Goal: Task Accomplishment & Management: Manage account settings

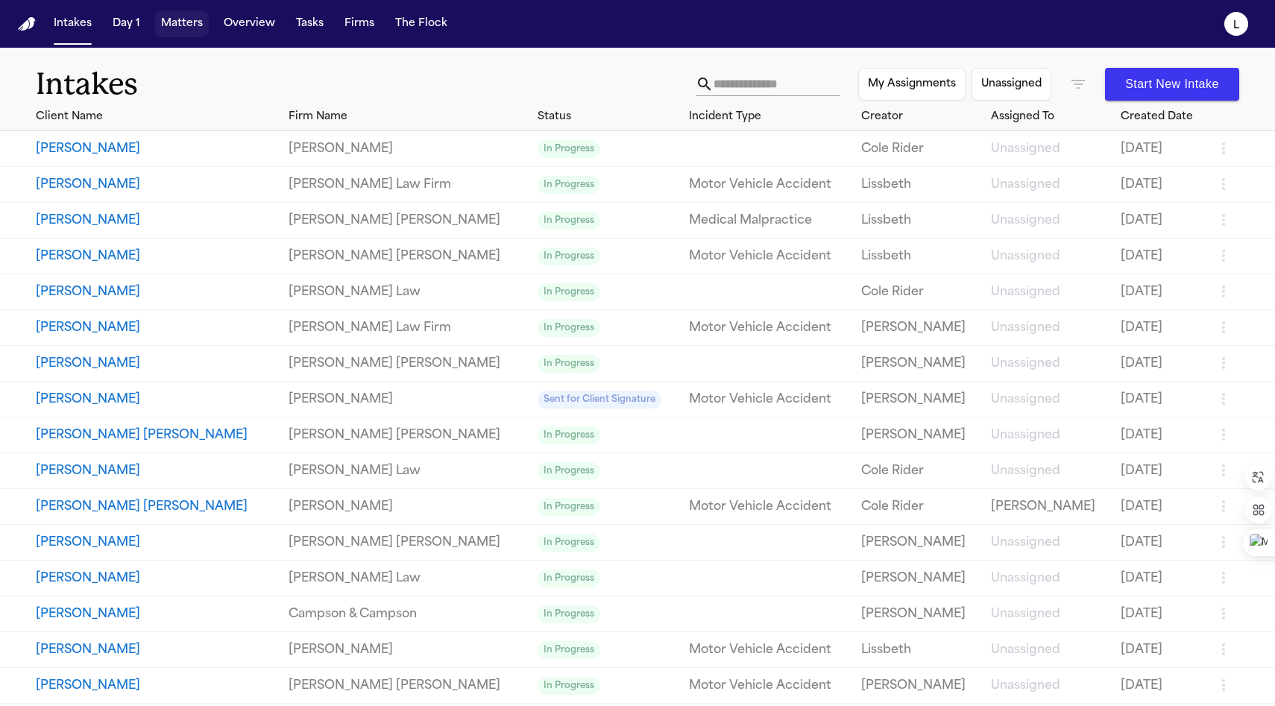
click at [176, 28] on button "Matters" at bounding box center [182, 23] width 54 height 27
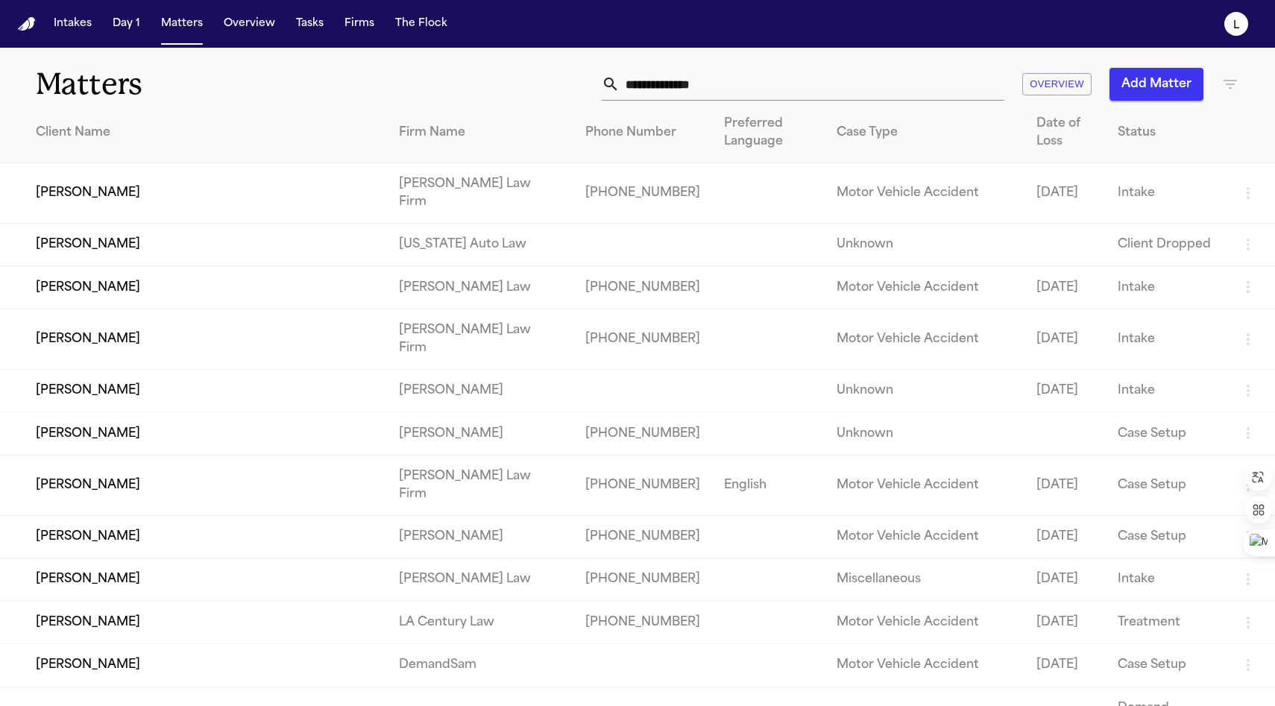
click at [641, 89] on input "text" at bounding box center [811, 84] width 385 height 33
click at [1222, 88] on icon "button" at bounding box center [1230, 84] width 18 height 18
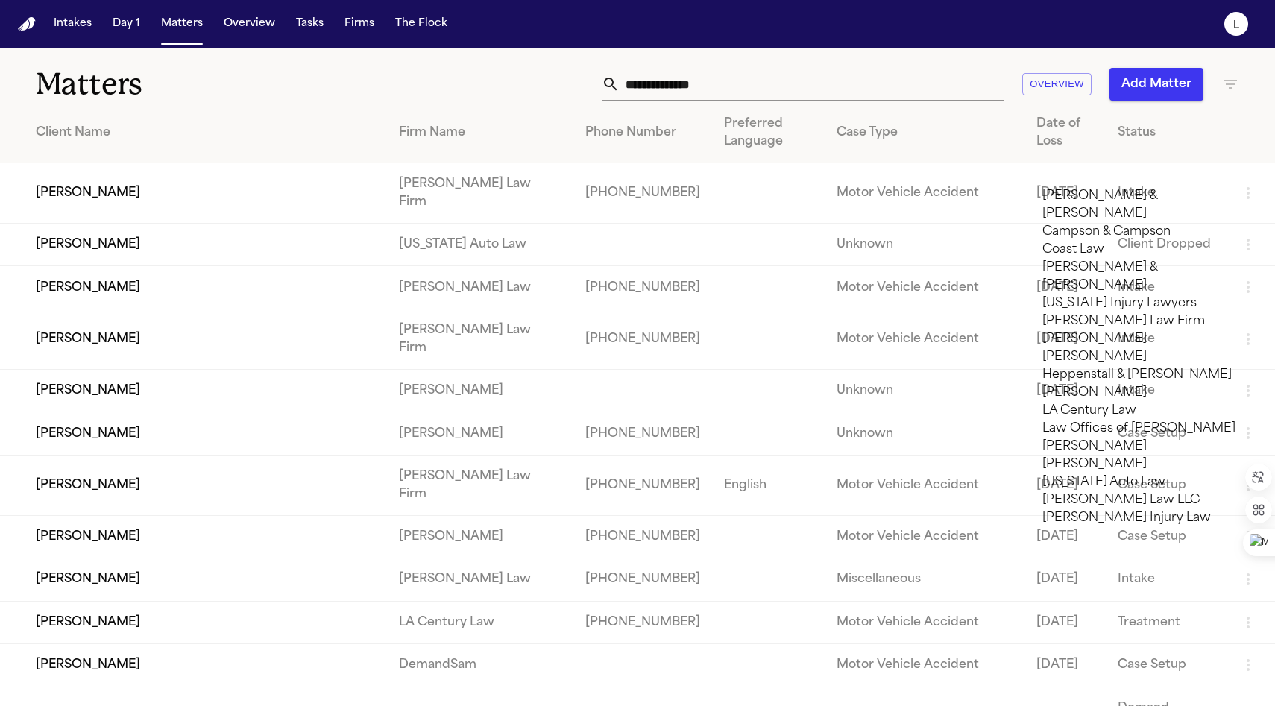
type input "***"
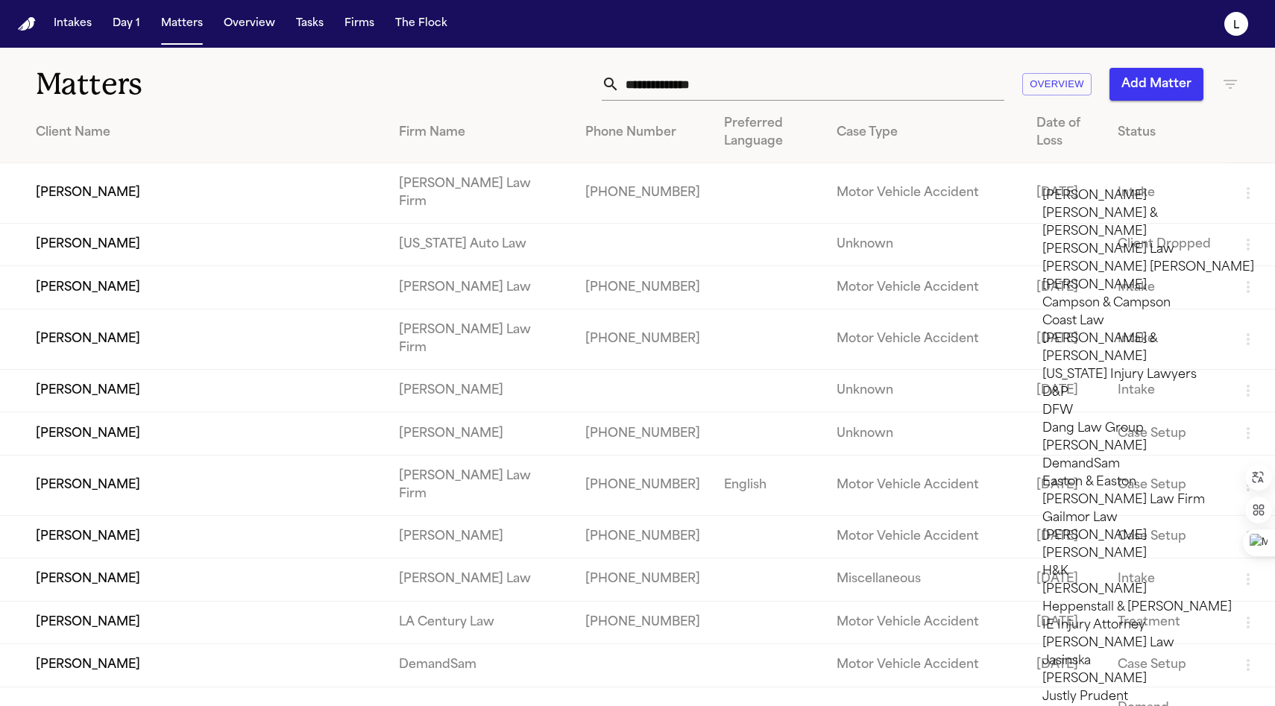
click at [1146, 312] on li "Campson & Campson" at bounding box center [1148, 303] width 212 height 18
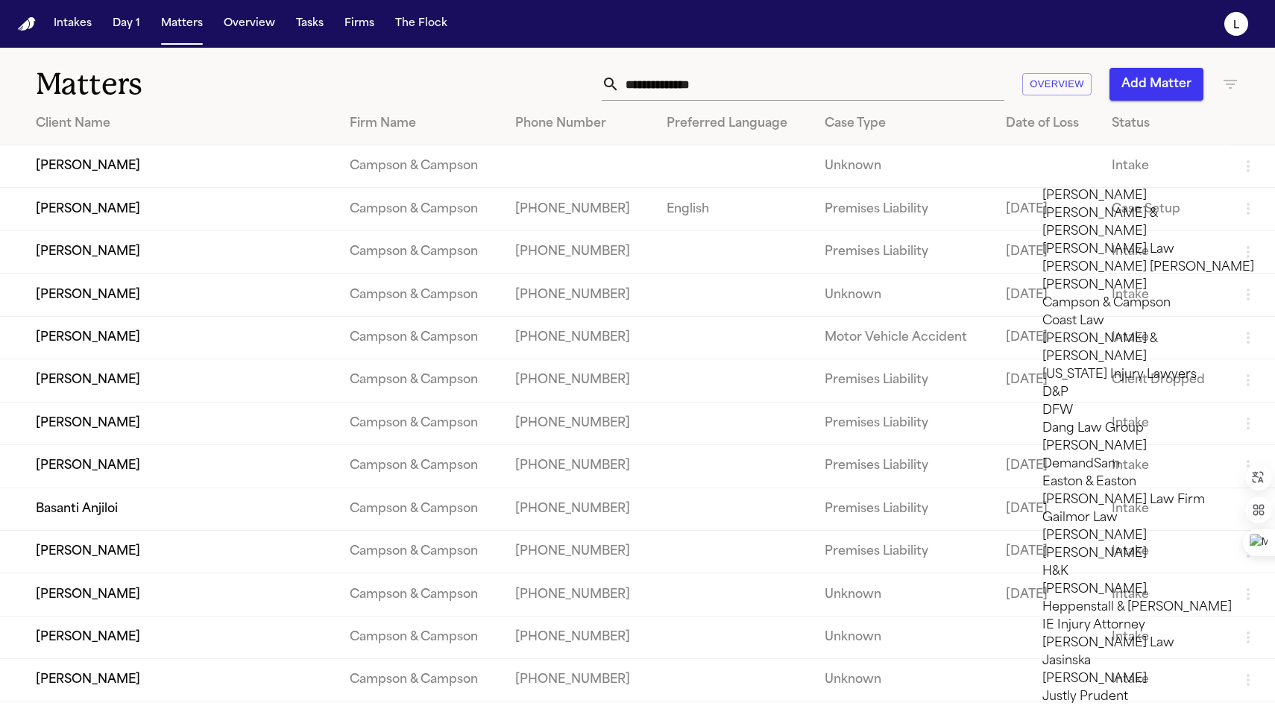
click at [297, 705] on div at bounding box center [637, 706] width 1275 height 0
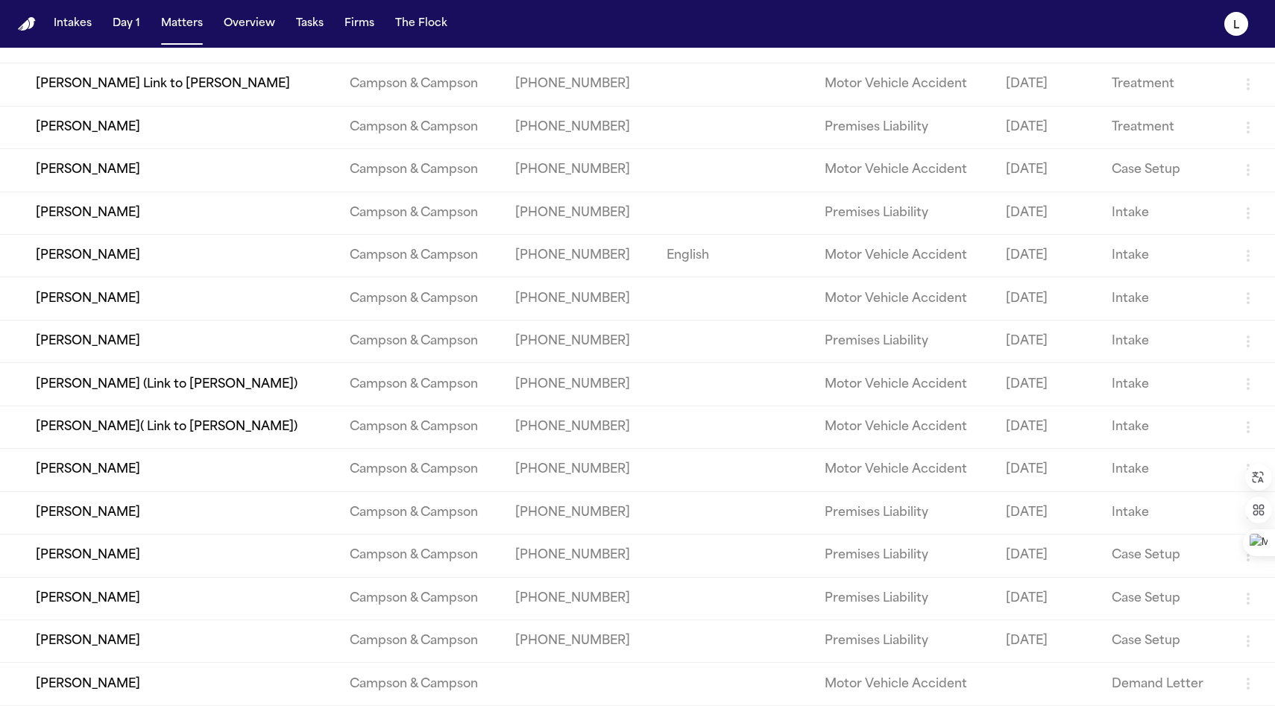
scroll to position [2080, 0]
click at [193, 683] on td "[PERSON_NAME]" at bounding box center [169, 684] width 338 height 42
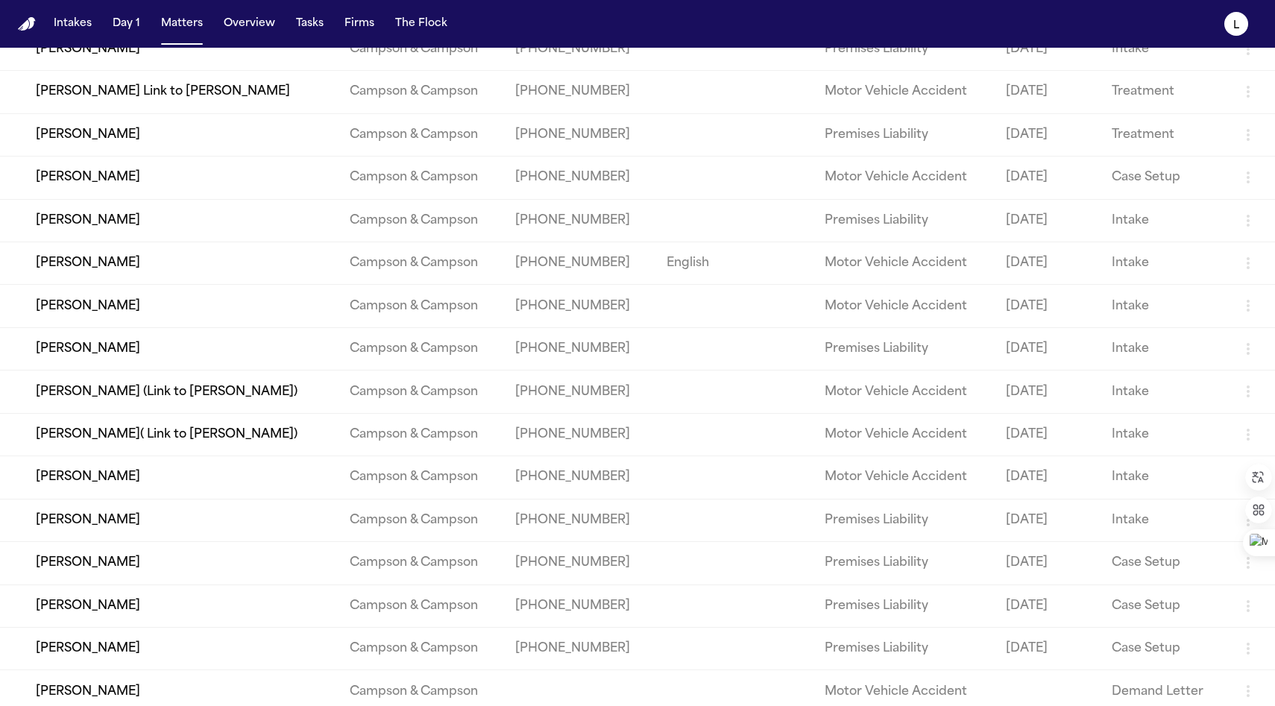
scroll to position [2080, 0]
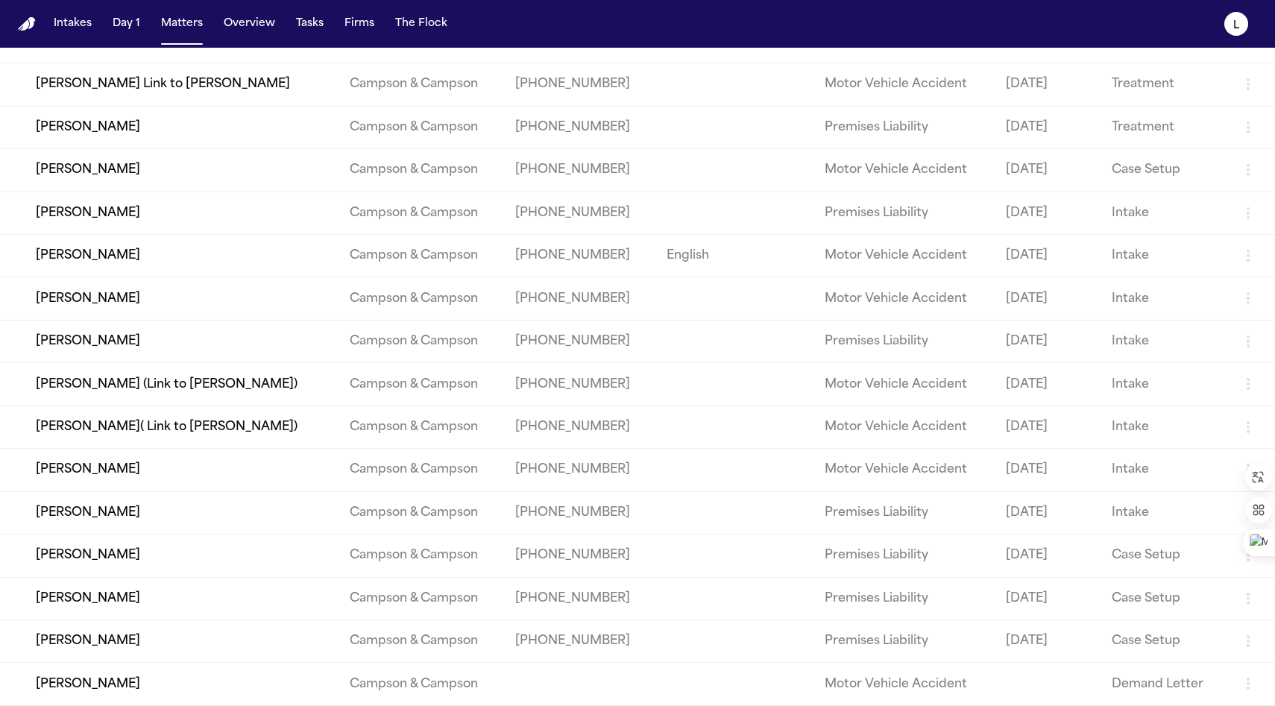
click at [344, 638] on td "Campson & Campson" at bounding box center [421, 640] width 166 height 42
click at [368, 637] on td "Campson & Campson" at bounding box center [421, 640] width 166 height 42
click at [121, 641] on td "[PERSON_NAME]" at bounding box center [169, 640] width 338 height 42
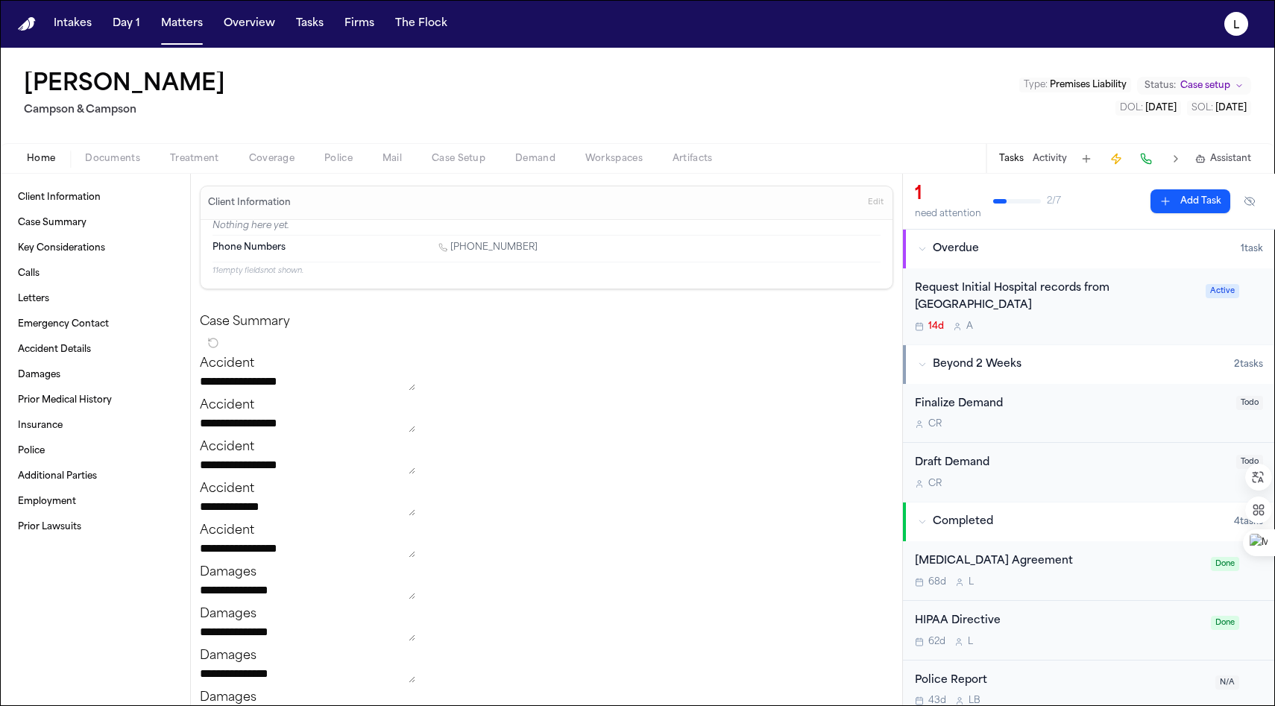
click at [1233, 86] on button "Status: Case setup" at bounding box center [1194, 86] width 114 height 18
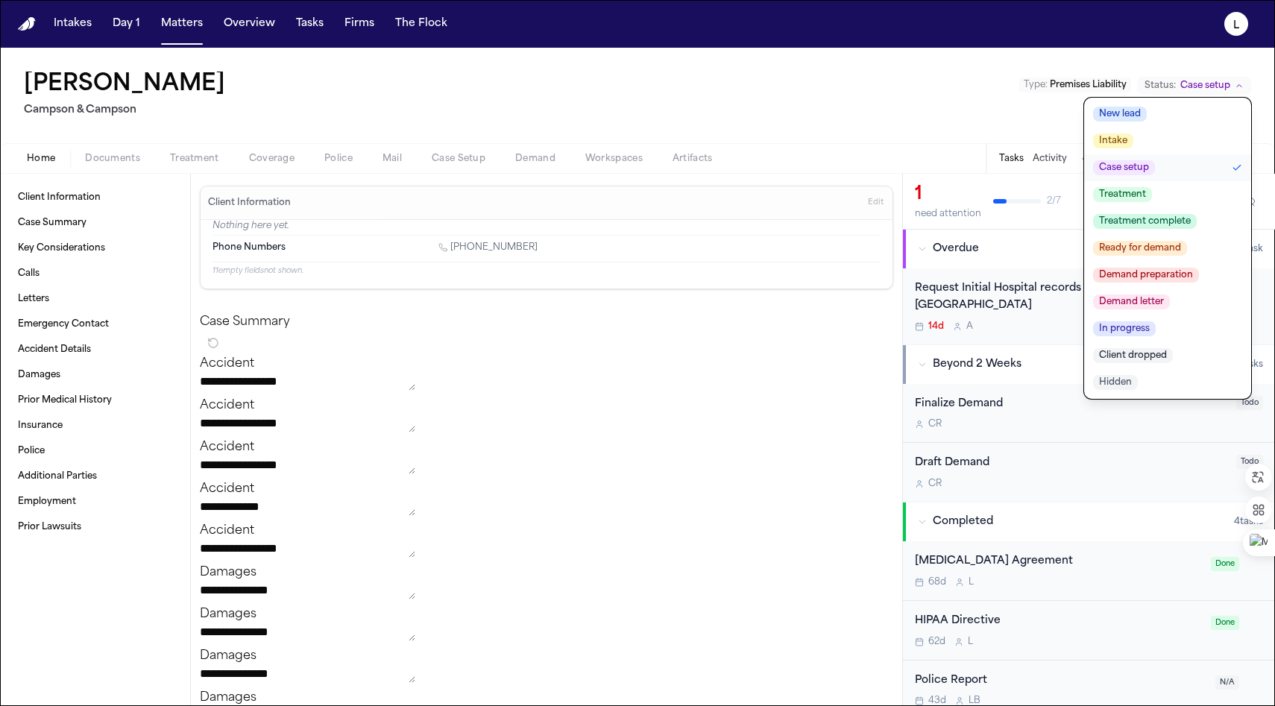
click at [1163, 198] on button "Treatment" at bounding box center [1167, 194] width 167 height 27
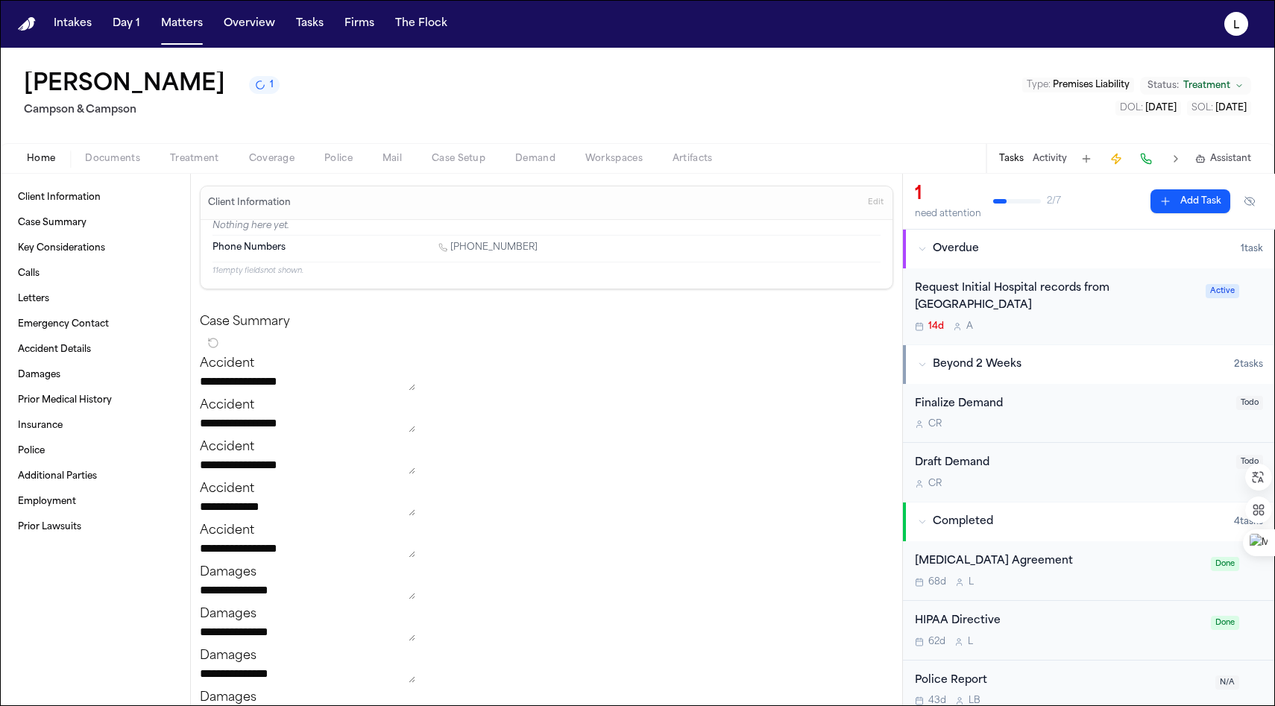
click at [1182, 87] on button "Status: Treatment" at bounding box center [1195, 86] width 111 height 18
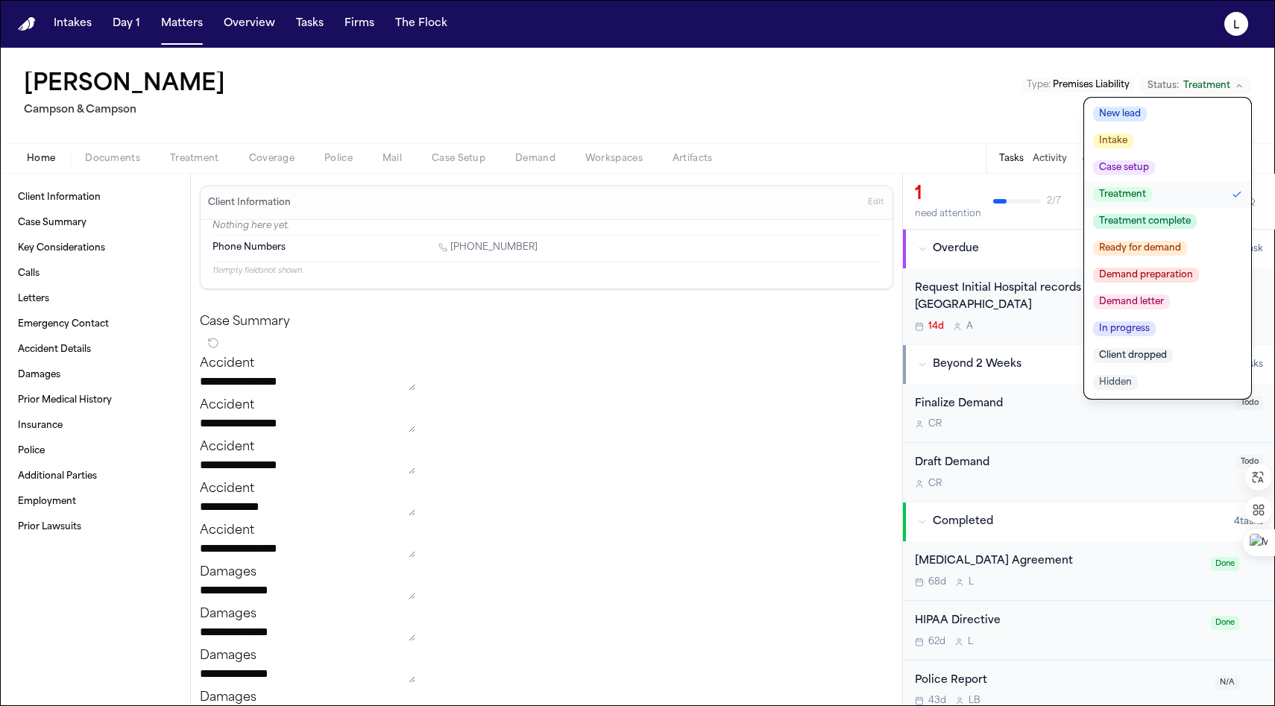
click at [1137, 360] on span "Client dropped" at bounding box center [1133, 355] width 80 height 15
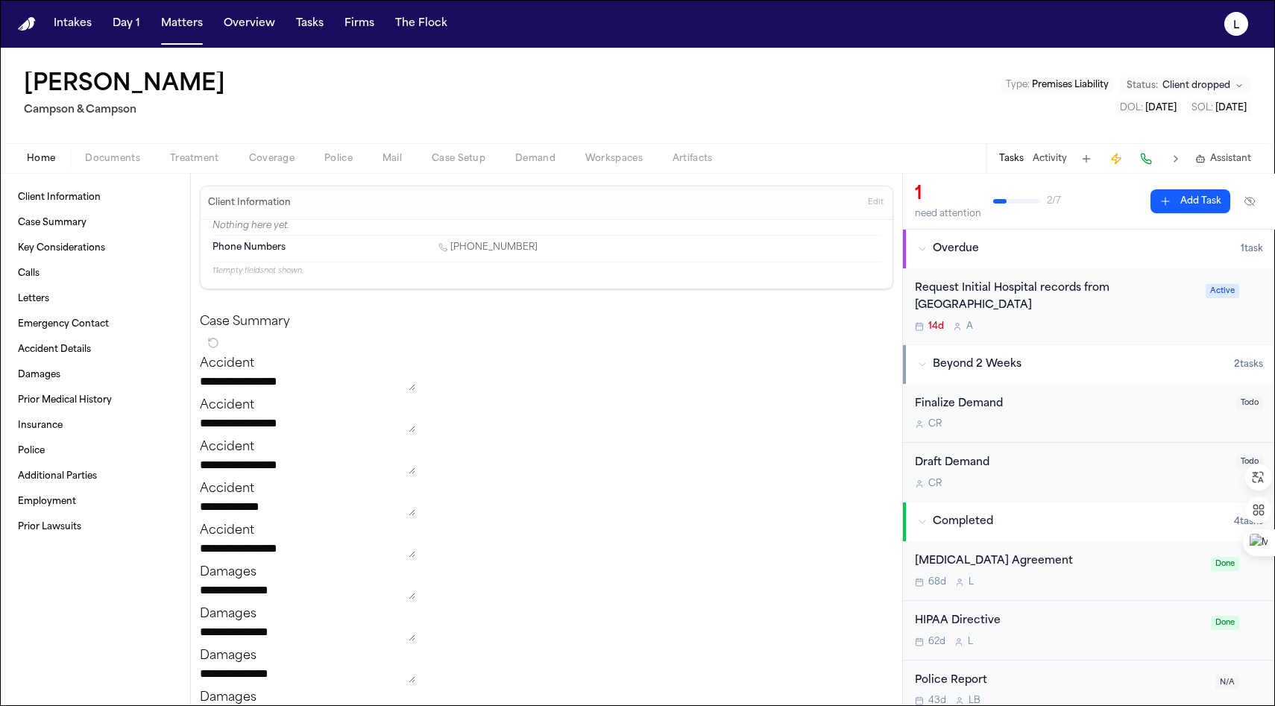
click at [1133, 472] on div "Draft Demand" at bounding box center [1071, 463] width 312 height 17
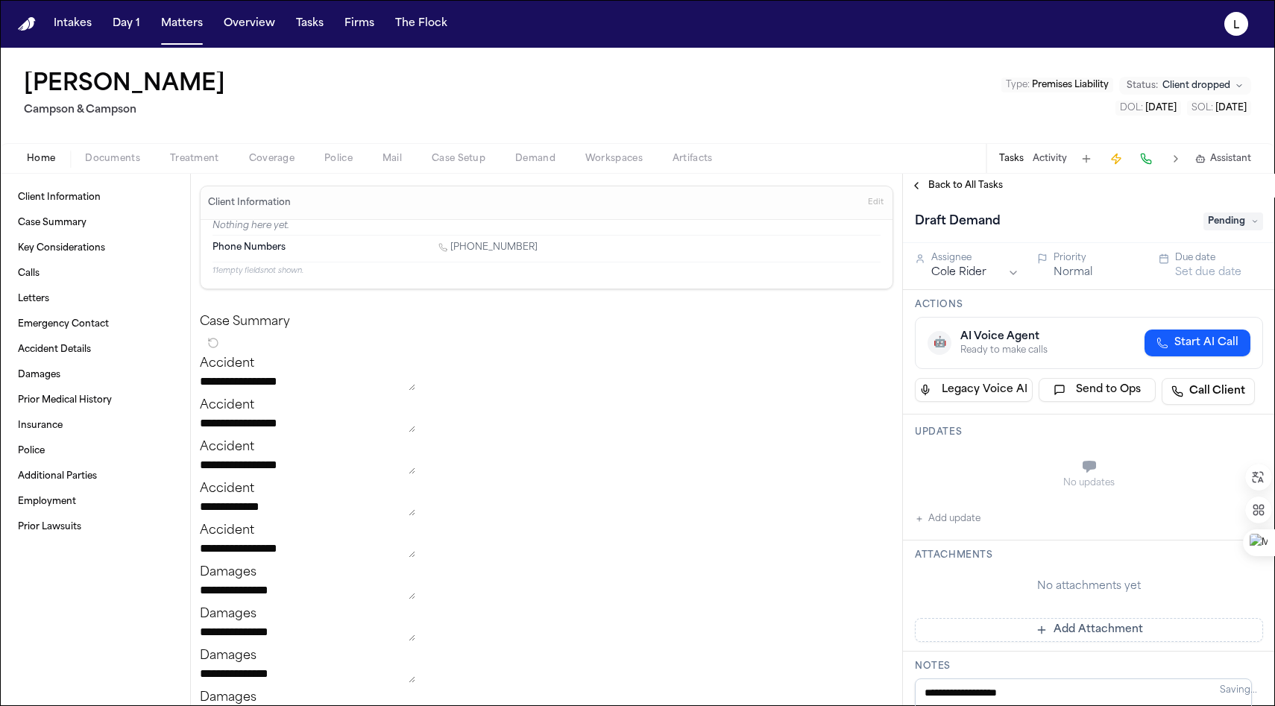
click at [1216, 225] on span "Pending" at bounding box center [1233, 221] width 60 height 18
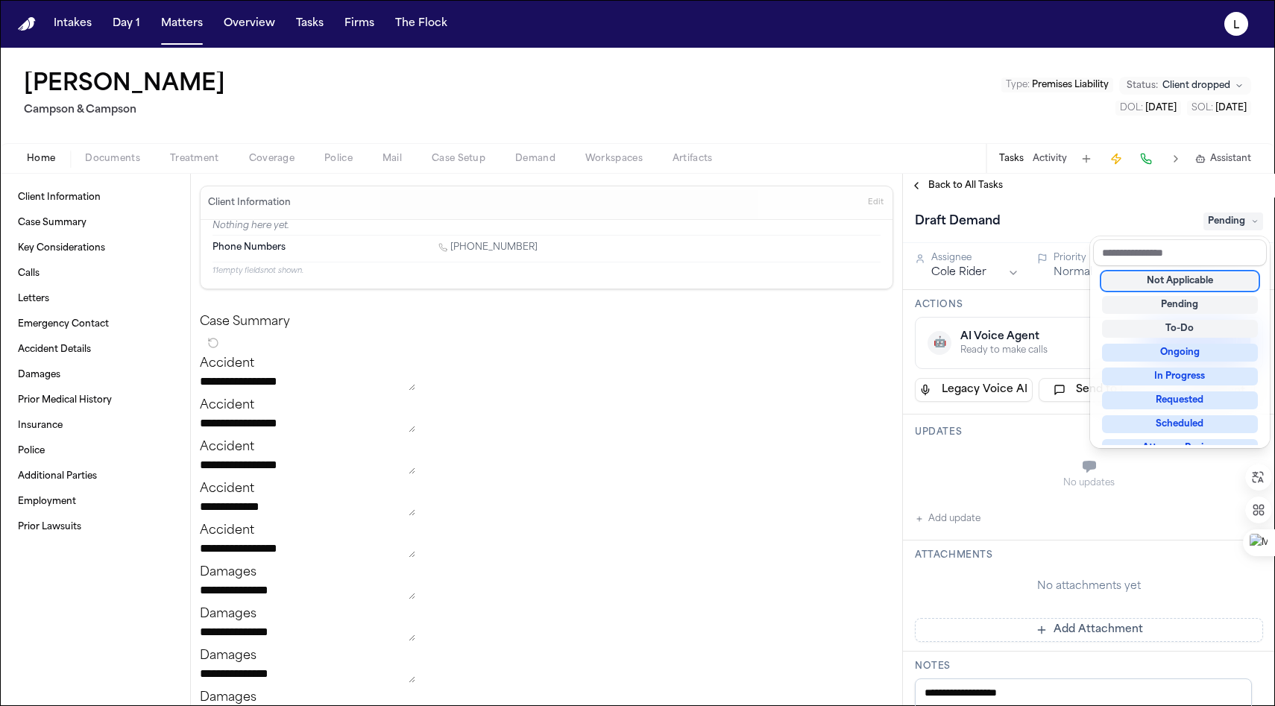
click at [1168, 280] on div "Not Applicable" at bounding box center [1180, 281] width 156 height 18
click at [944, 186] on div "**********" at bounding box center [1089, 440] width 372 height 532
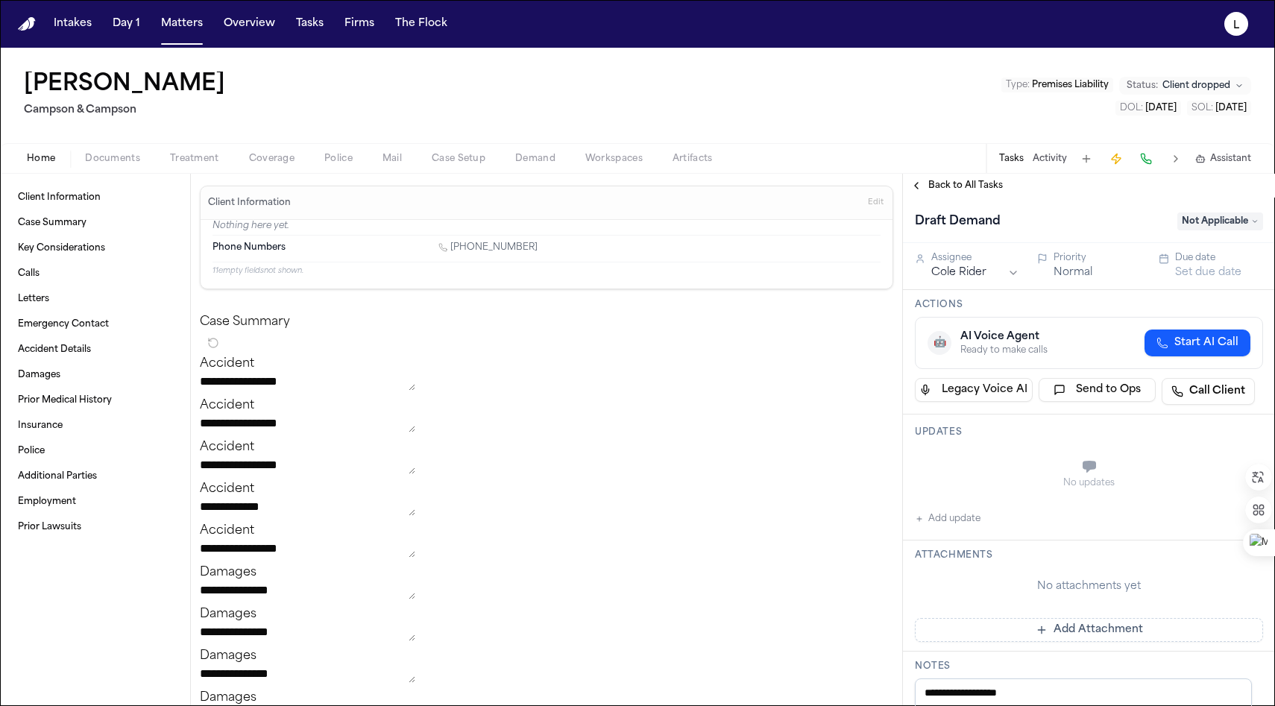
click at [938, 186] on span "Back to All Tasks" at bounding box center [965, 186] width 75 height 12
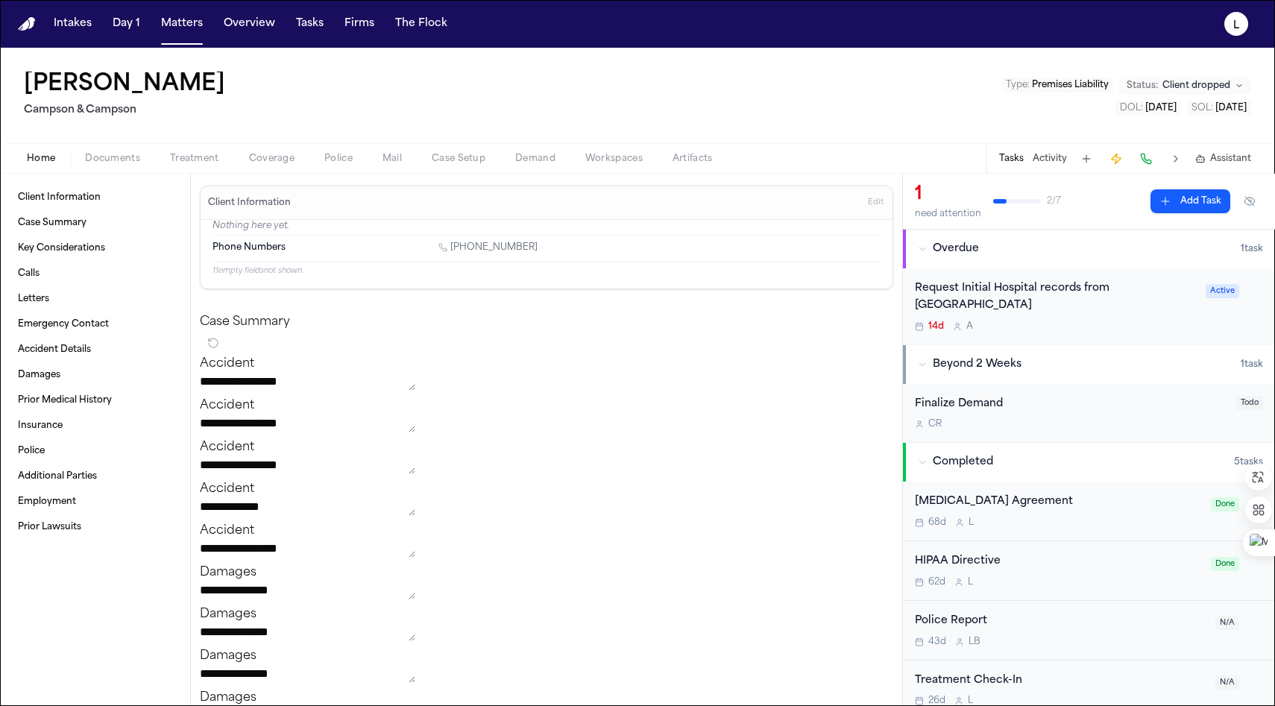
click at [1082, 430] on div "C R" at bounding box center [1071, 424] width 312 height 12
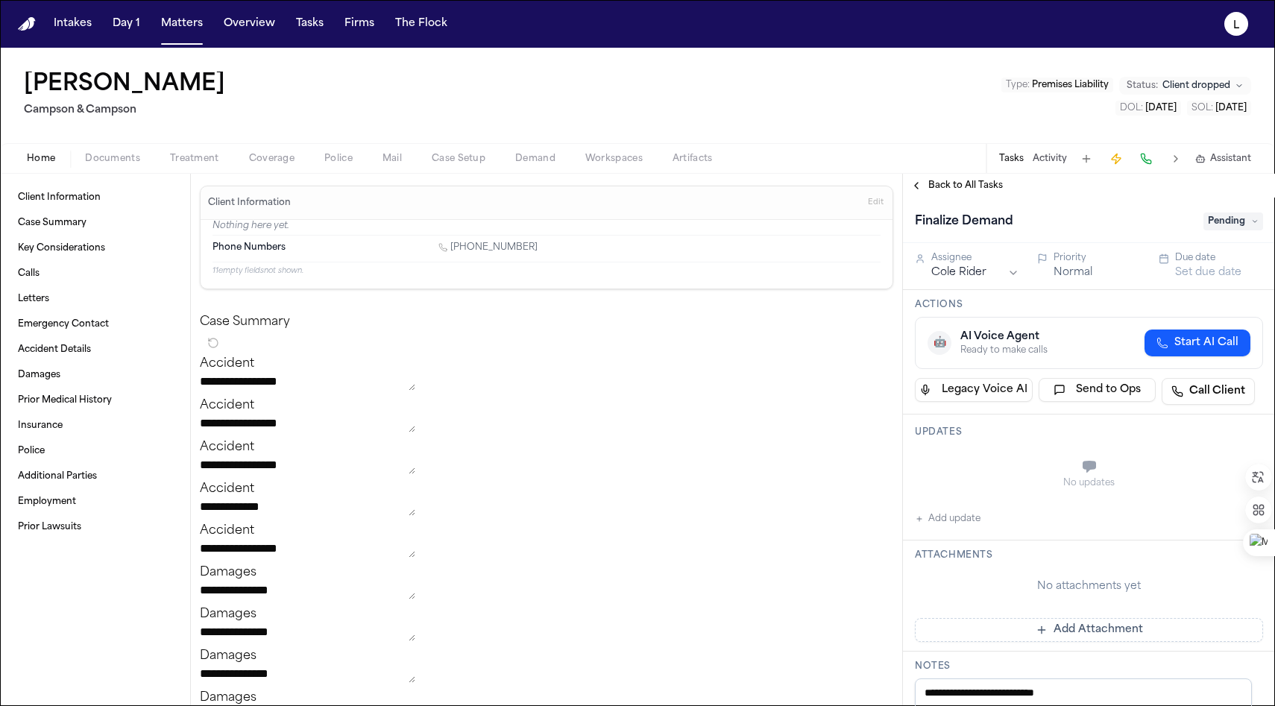
click at [1222, 217] on span "Pending" at bounding box center [1233, 221] width 60 height 18
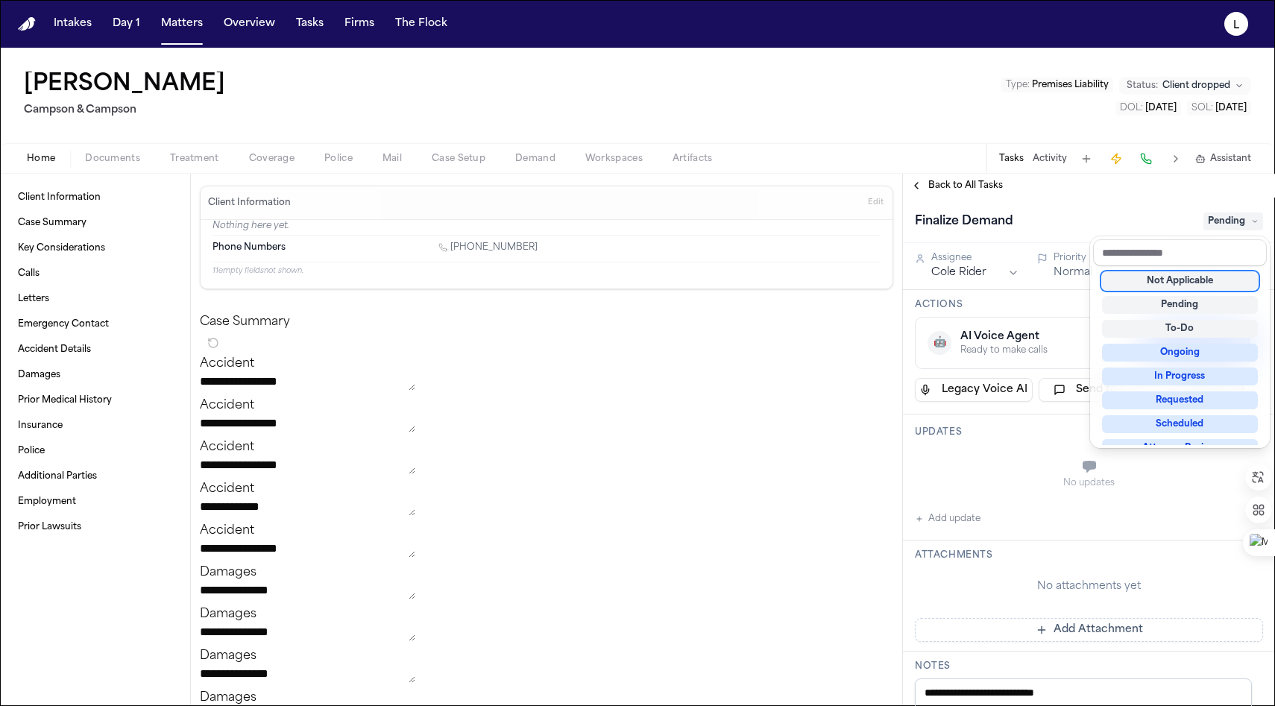
click at [1184, 282] on div "Not Applicable" at bounding box center [1180, 281] width 156 height 18
click at [952, 189] on div "**********" at bounding box center [1089, 440] width 372 height 532
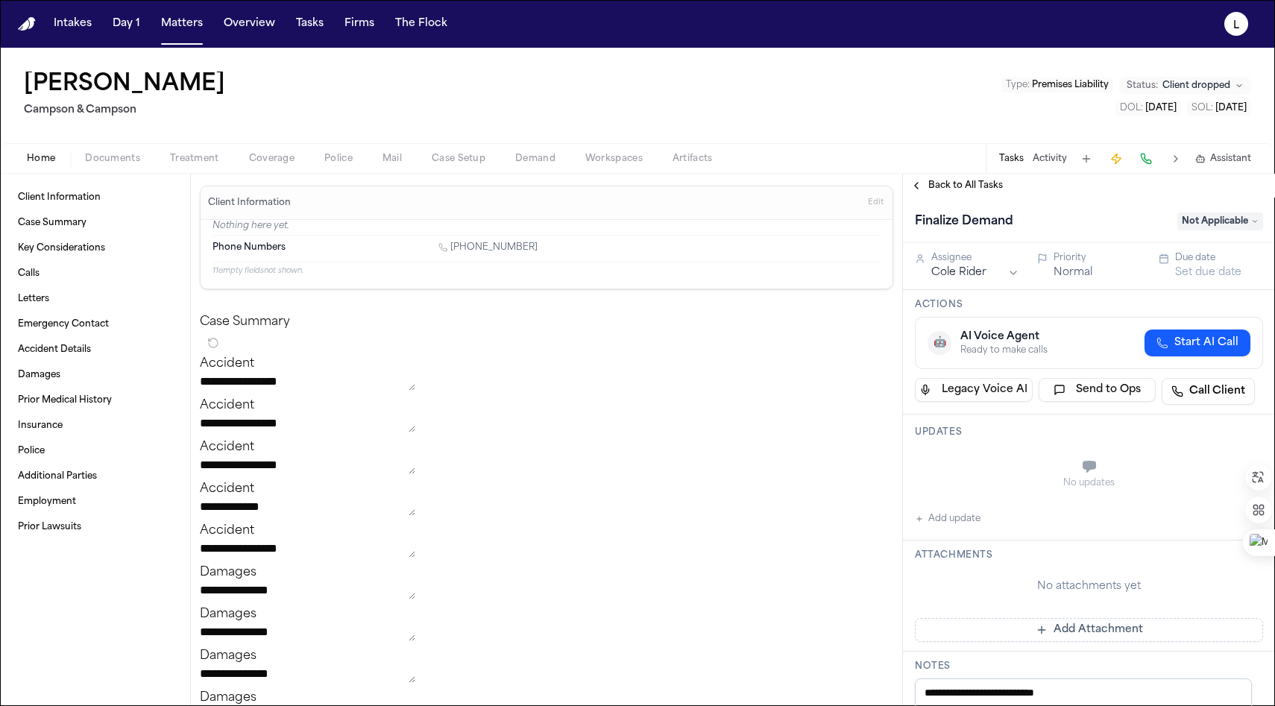
click at [951, 185] on span "Back to All Tasks" at bounding box center [965, 186] width 75 height 12
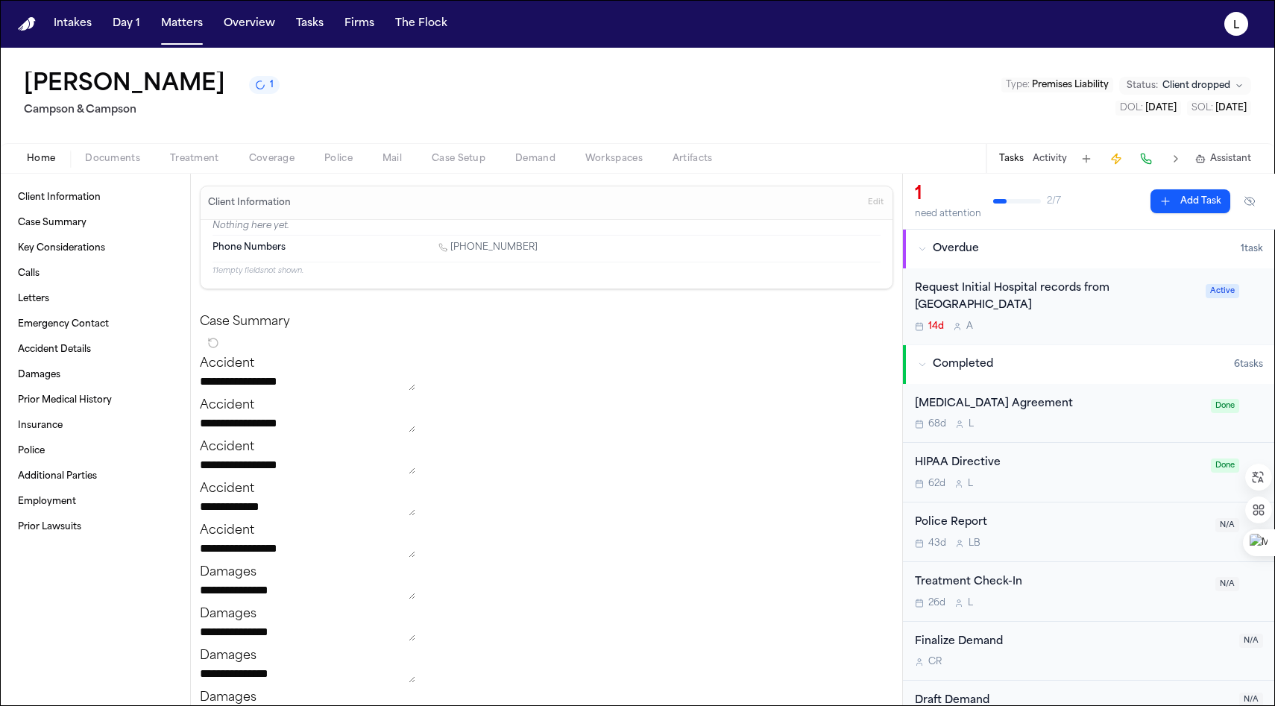
click at [1191, 328] on div "Request Initial Hospital records from [GEOGRAPHIC_DATA] 14d A Active" at bounding box center [1089, 306] width 348 height 52
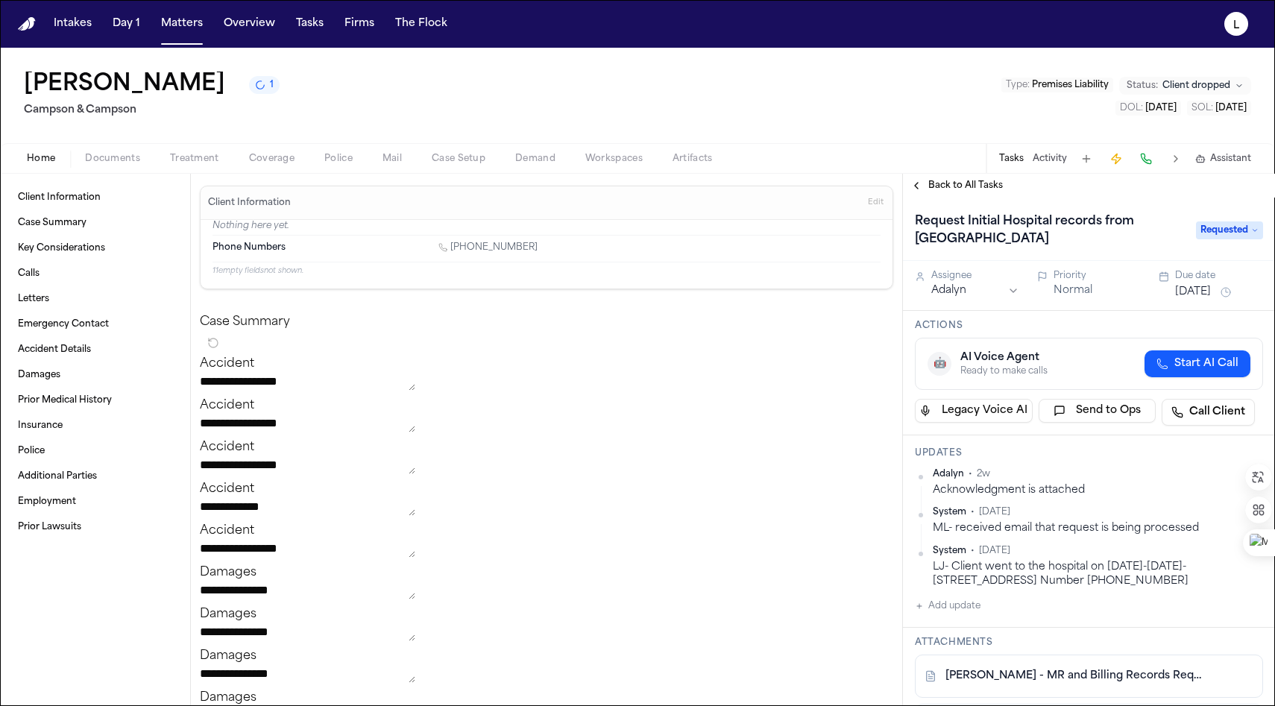
click at [1231, 239] on span "Requested" at bounding box center [1229, 230] width 67 height 18
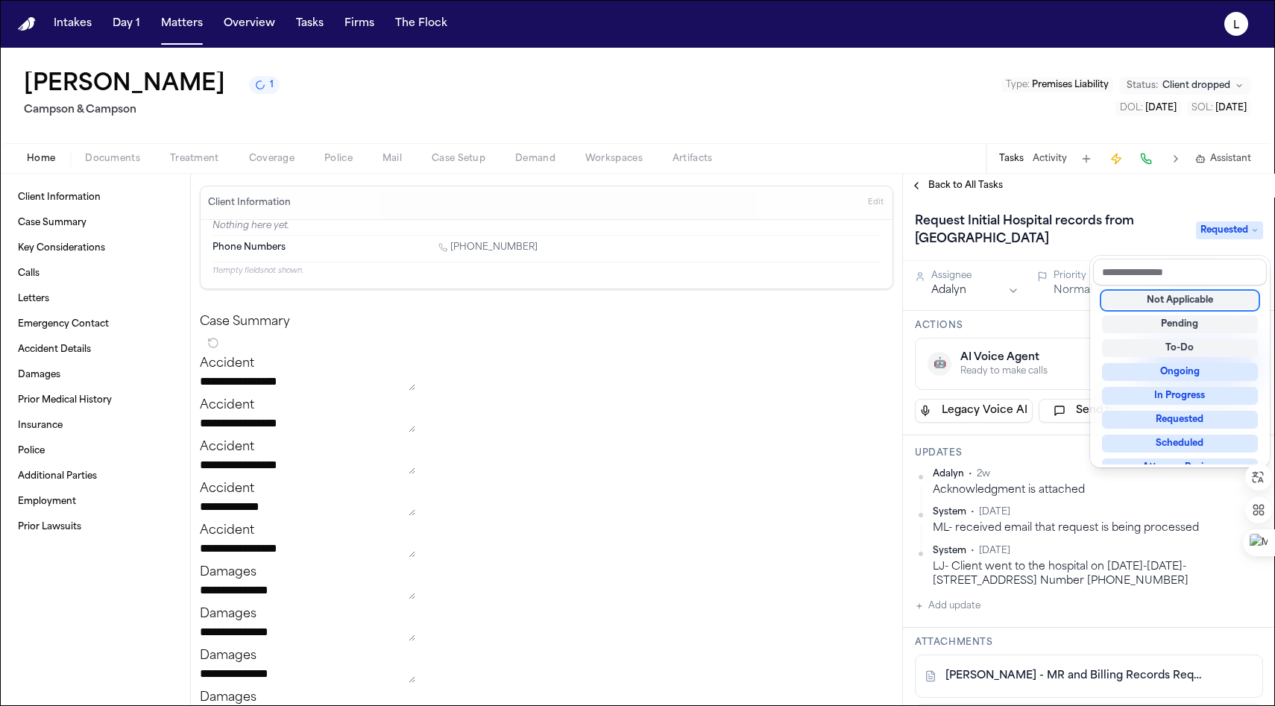
click at [1162, 304] on div "Not Applicable" at bounding box center [1180, 300] width 156 height 18
click at [928, 186] on div "Back to All Tasks Request Initial Hospital records from [GEOGRAPHIC_DATA]-[GEOG…" at bounding box center [1089, 440] width 372 height 532
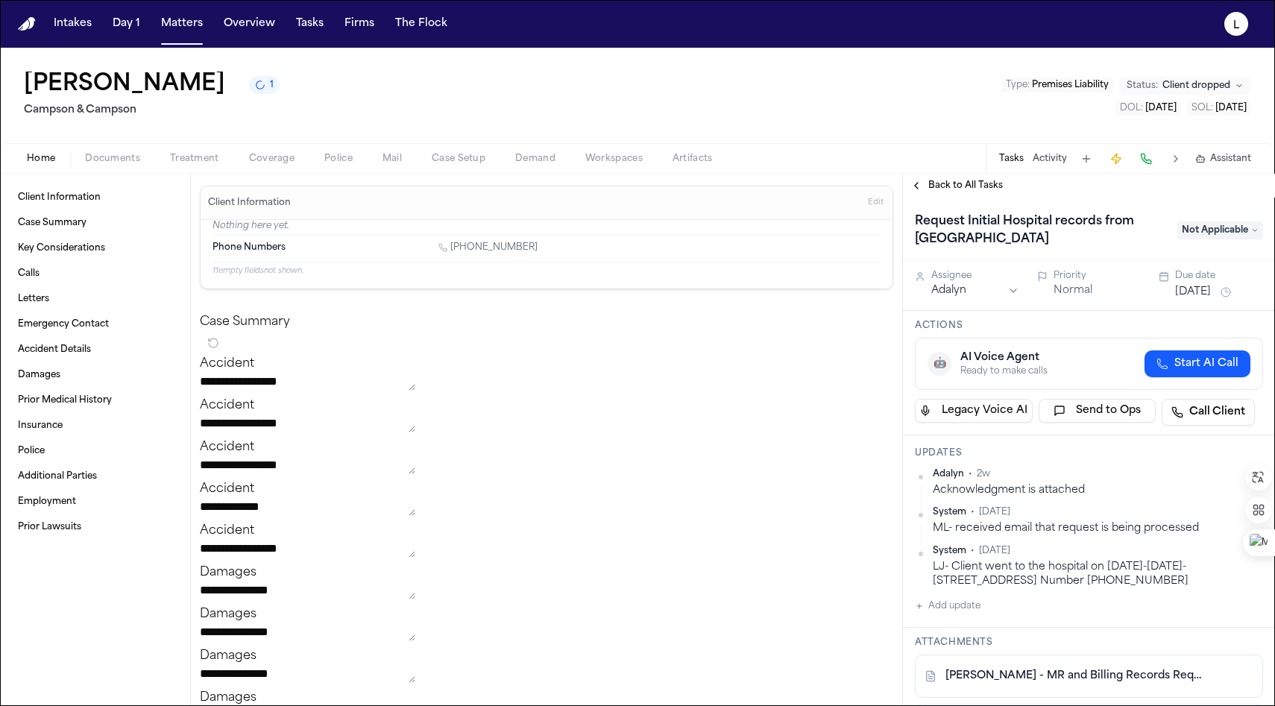
click at [937, 189] on span "Back to All Tasks" at bounding box center [965, 186] width 75 height 12
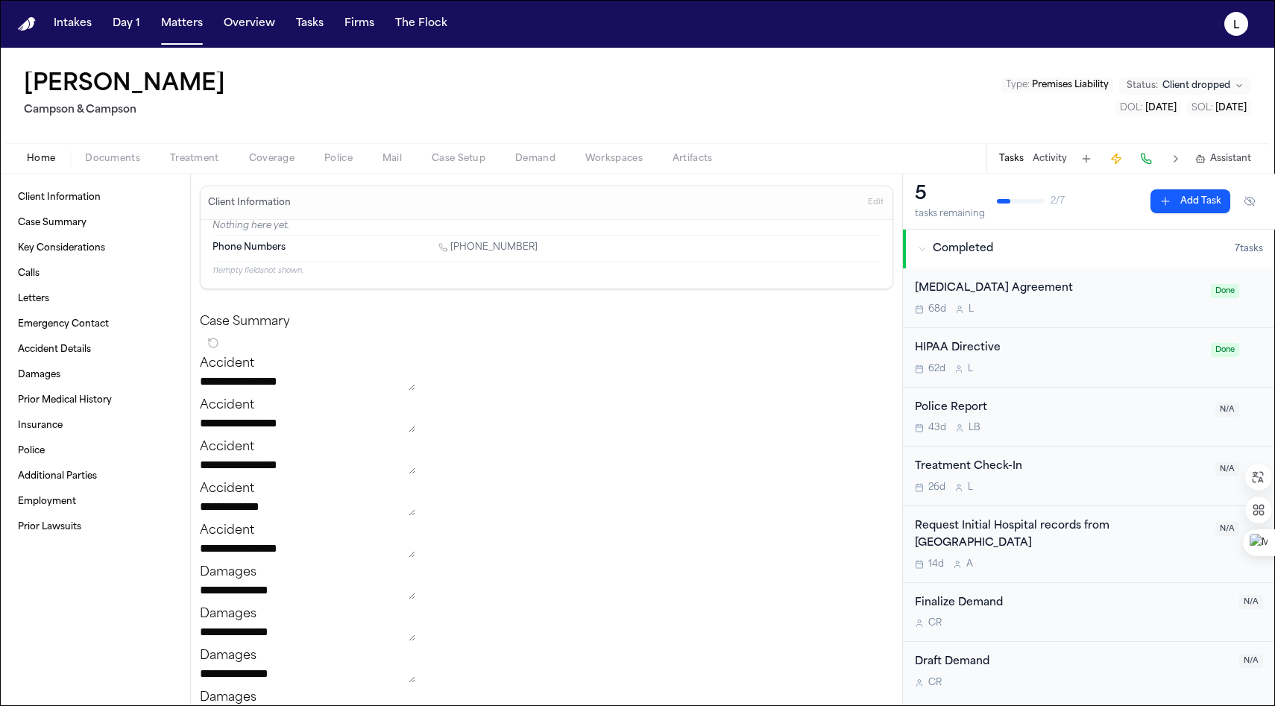
click at [923, 200] on div "5" at bounding box center [950, 195] width 70 height 24
click at [923, 250] on icon "button" at bounding box center [922, 248] width 9 height 9
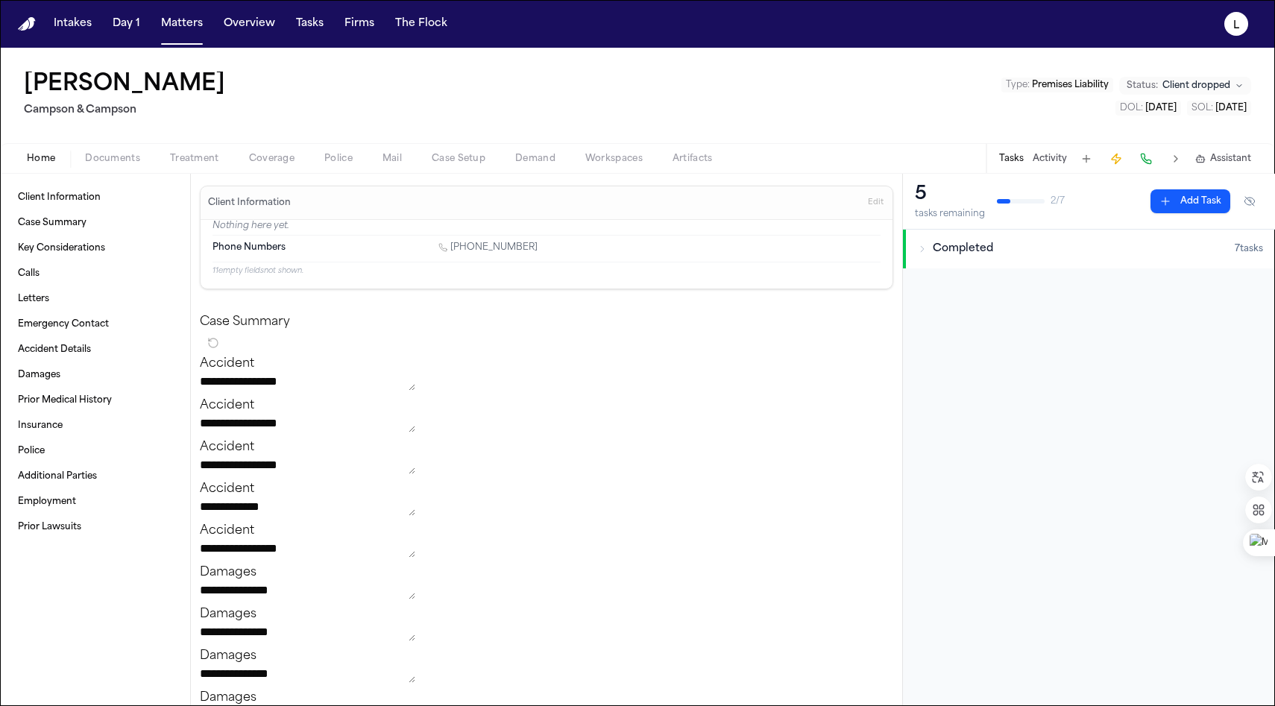
click at [944, 203] on div "5" at bounding box center [950, 195] width 70 height 24
click at [1016, 203] on div at bounding box center [1021, 201] width 48 height 4
click at [1061, 202] on span "2 / 7" at bounding box center [1057, 201] width 14 height 12
click at [961, 203] on div "5" at bounding box center [950, 195] width 70 height 24
click at [910, 200] on div "5 tasks remaining 2 / 7 Add Task" at bounding box center [1089, 202] width 372 height 56
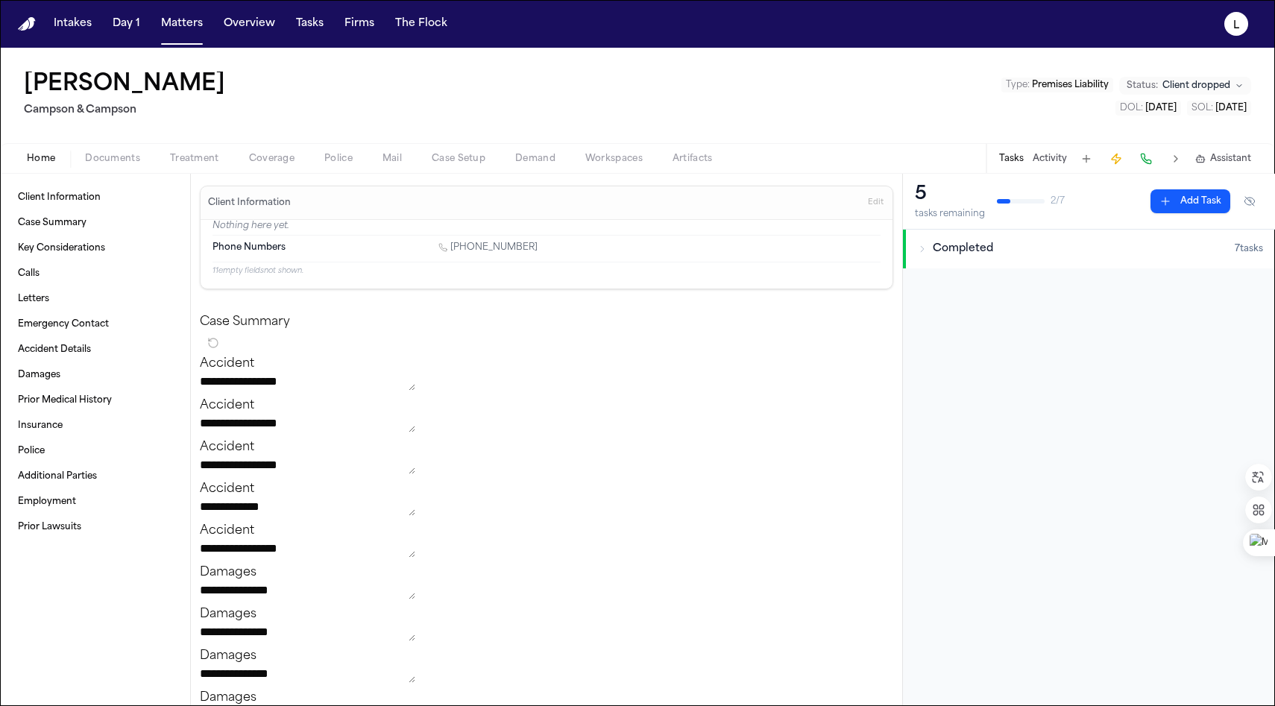
click at [931, 202] on div "5" at bounding box center [950, 195] width 70 height 24
click at [101, 160] on span "Documents" at bounding box center [112, 159] width 55 height 12
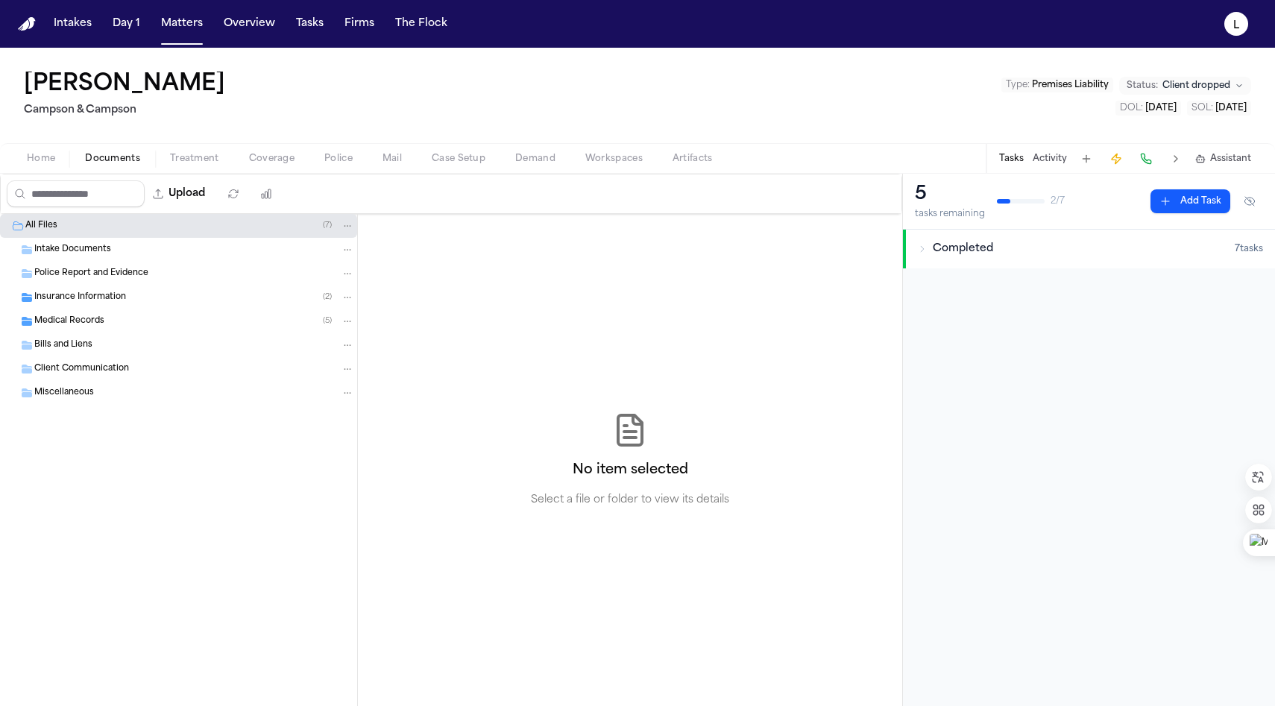
click at [184, 162] on span "Treatment" at bounding box center [194, 159] width 49 height 12
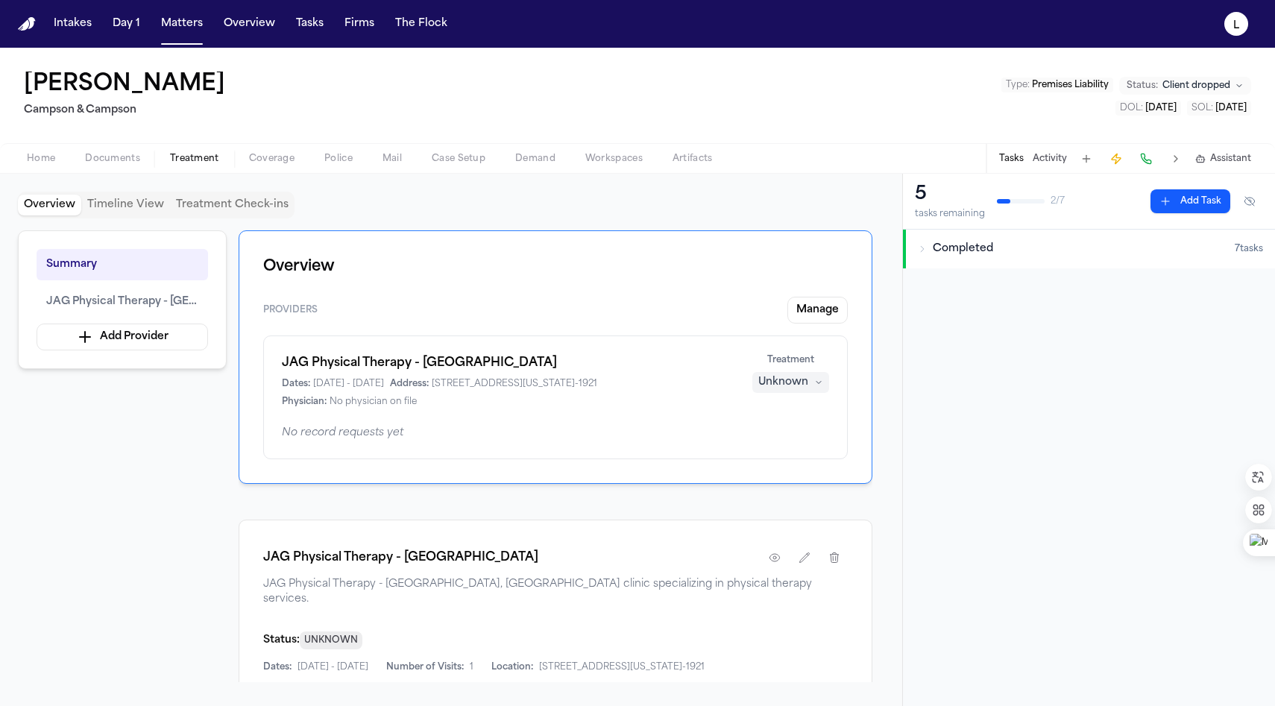
click at [271, 160] on span "Coverage" at bounding box center [271, 159] width 45 height 12
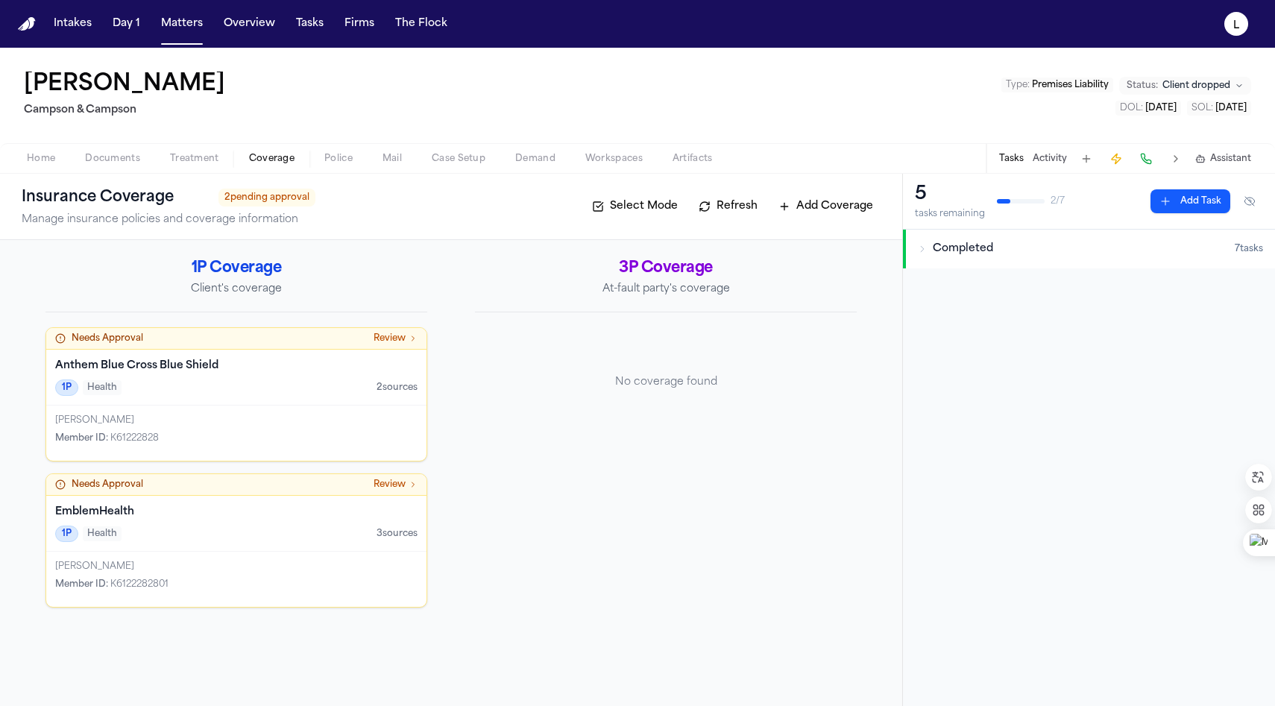
click at [400, 341] on span "Review" at bounding box center [389, 338] width 32 height 12
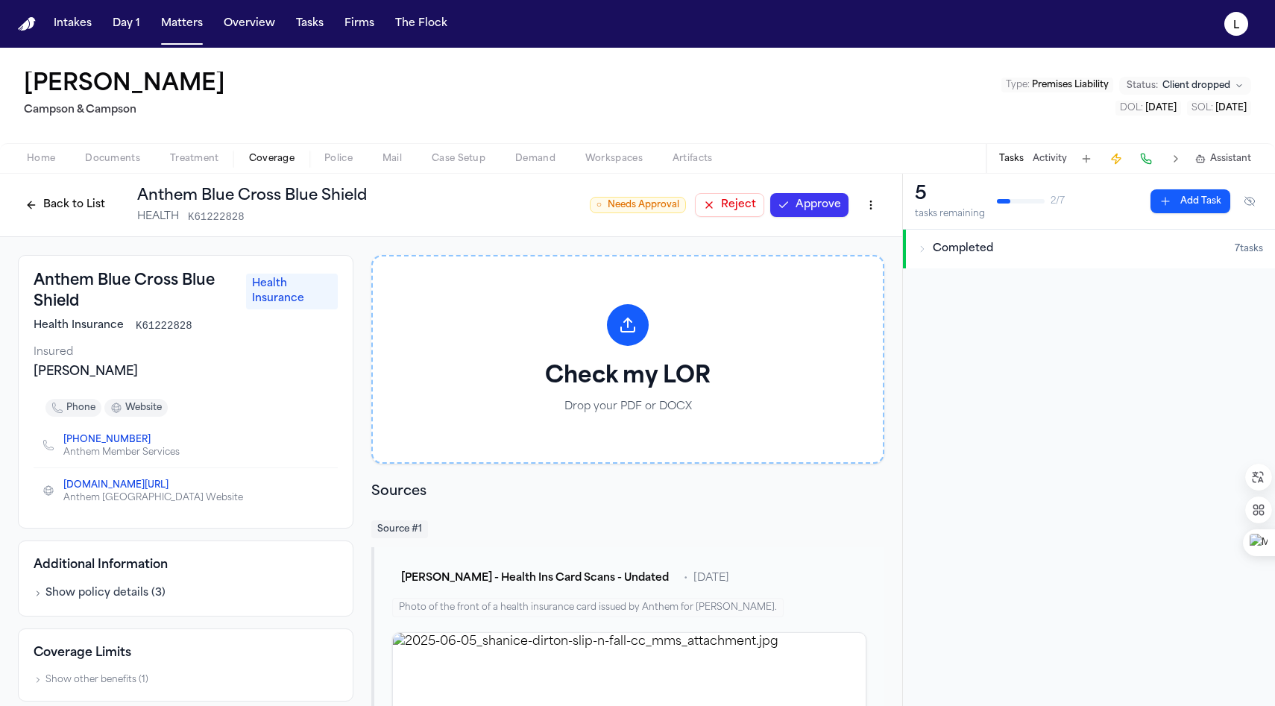
click at [724, 206] on button "Reject" at bounding box center [729, 205] width 69 height 24
click at [273, 159] on span "Coverage" at bounding box center [271, 159] width 45 height 12
drag, startPoint x: 277, startPoint y: 158, endPoint x: 285, endPoint y: 159, distance: 7.5
click at [278, 158] on span "Coverage" at bounding box center [271, 159] width 45 height 12
click at [82, 207] on button "Back to List" at bounding box center [65, 205] width 95 height 24
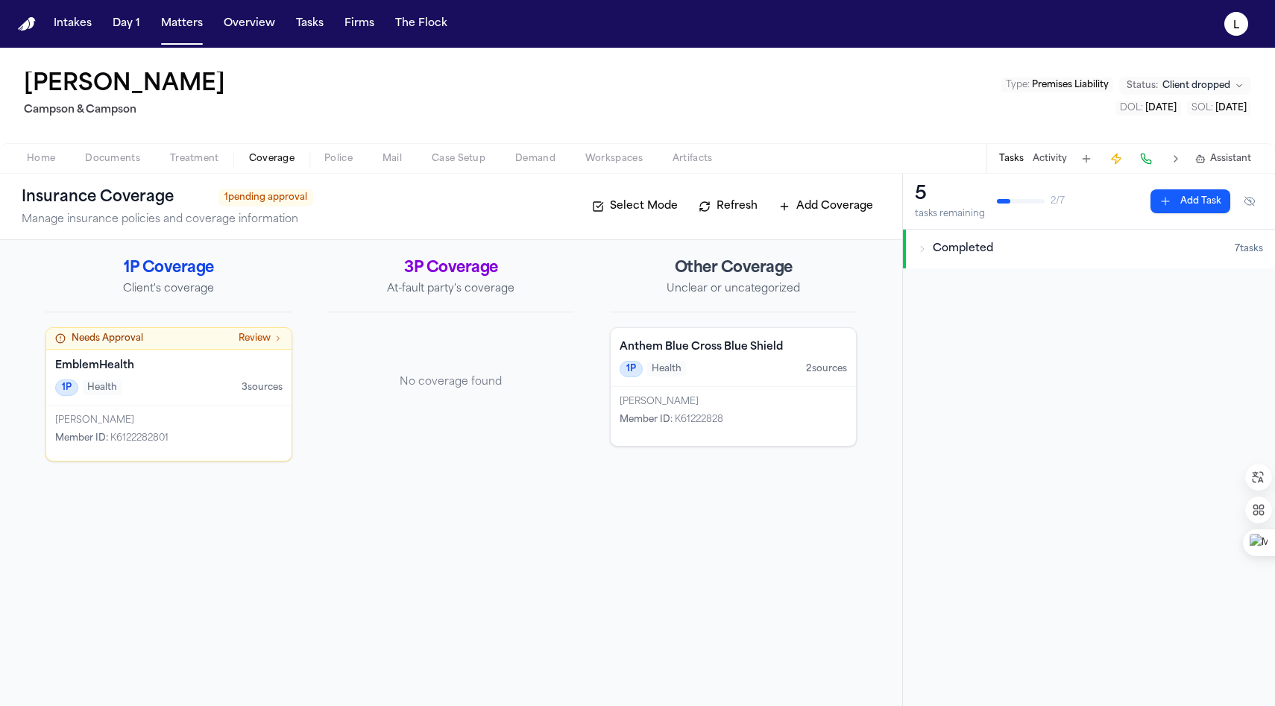
click at [250, 339] on span "Review" at bounding box center [255, 338] width 32 height 12
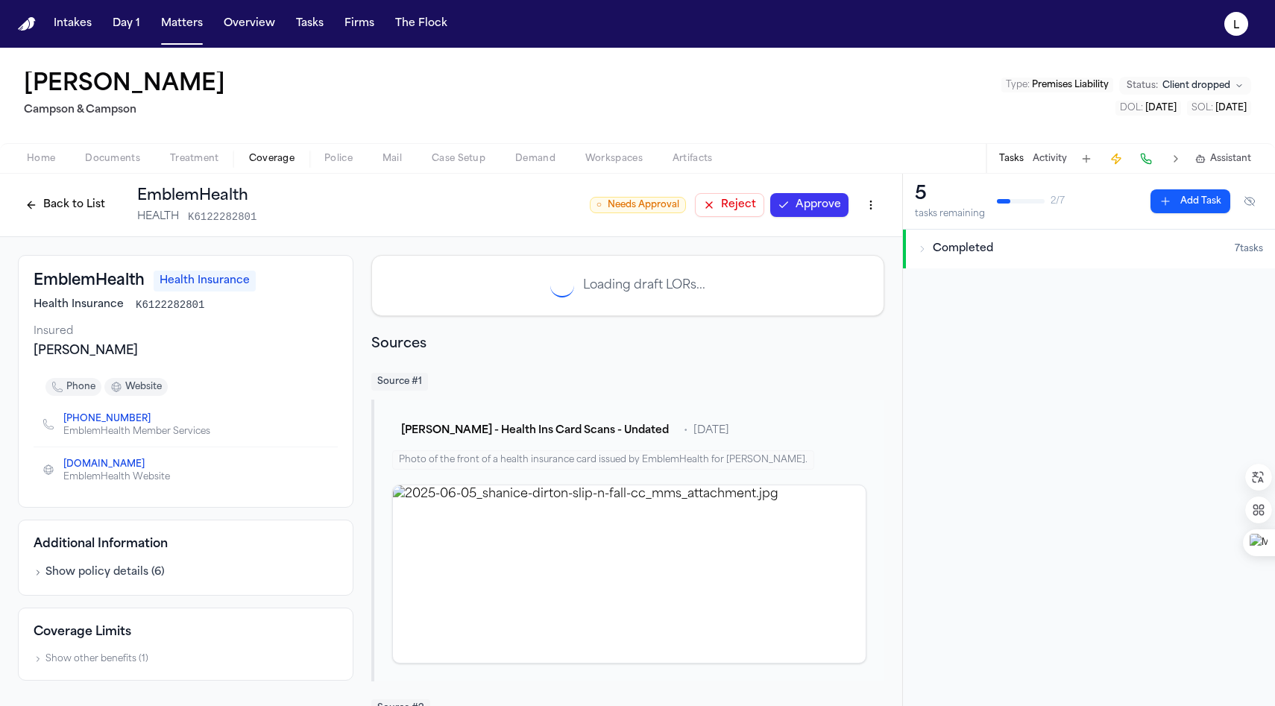
click at [721, 203] on button "Reject" at bounding box center [729, 205] width 69 height 24
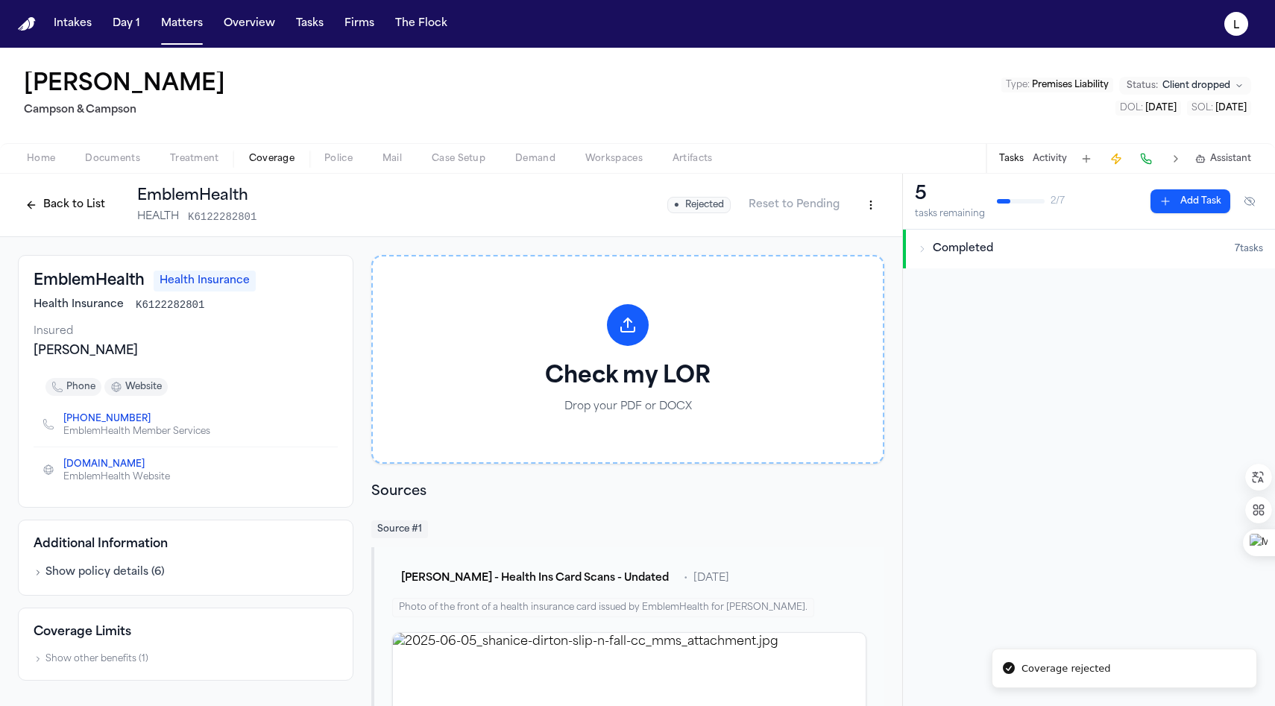
click at [265, 162] on span "Coverage" at bounding box center [271, 159] width 45 height 12
click at [212, 160] on span "Treatment" at bounding box center [194, 159] width 49 height 12
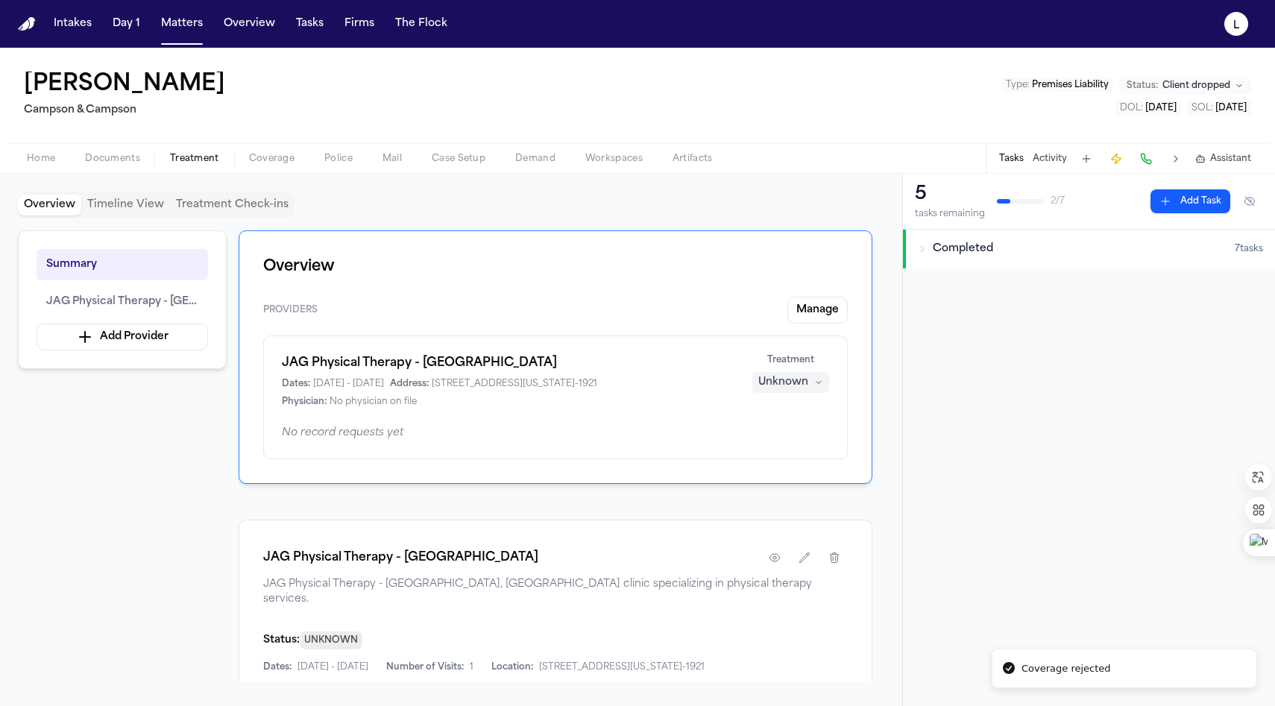
click at [190, 160] on span "Treatment" at bounding box center [194, 159] width 49 height 12
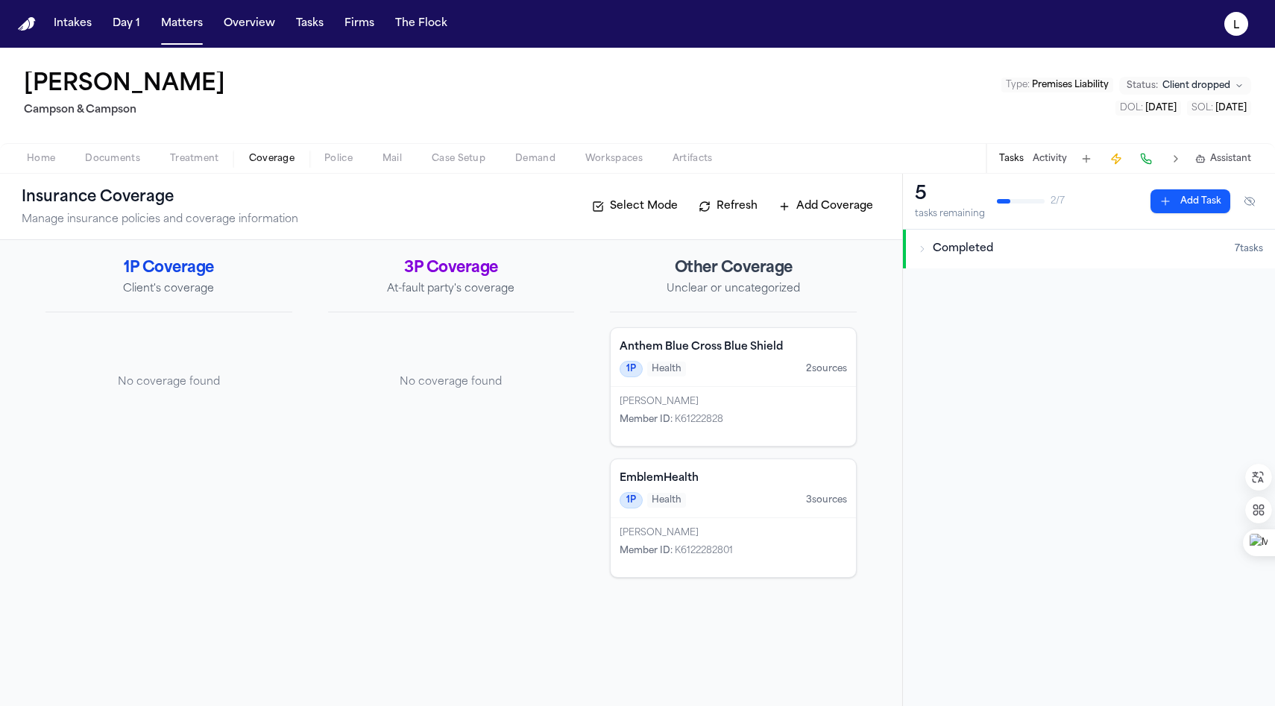
click at [274, 157] on span "Coverage" at bounding box center [271, 159] width 45 height 12
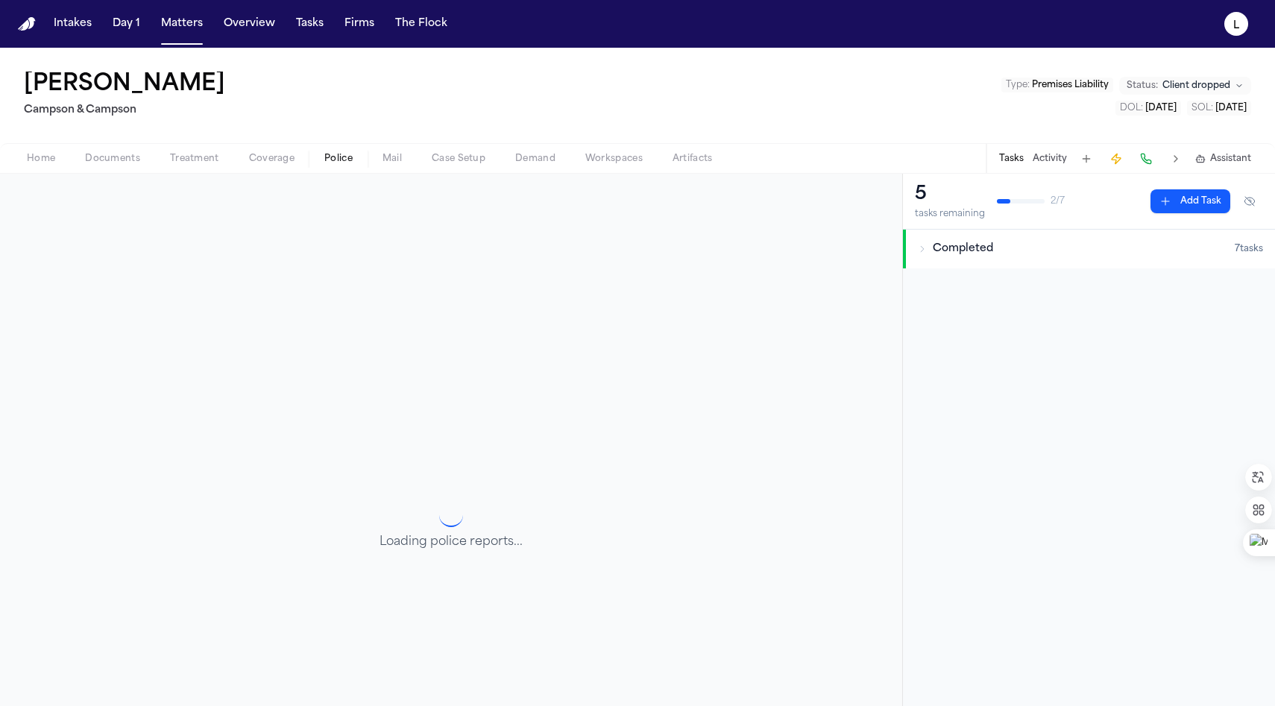
click at [333, 160] on span "Police" at bounding box center [338, 159] width 28 height 12
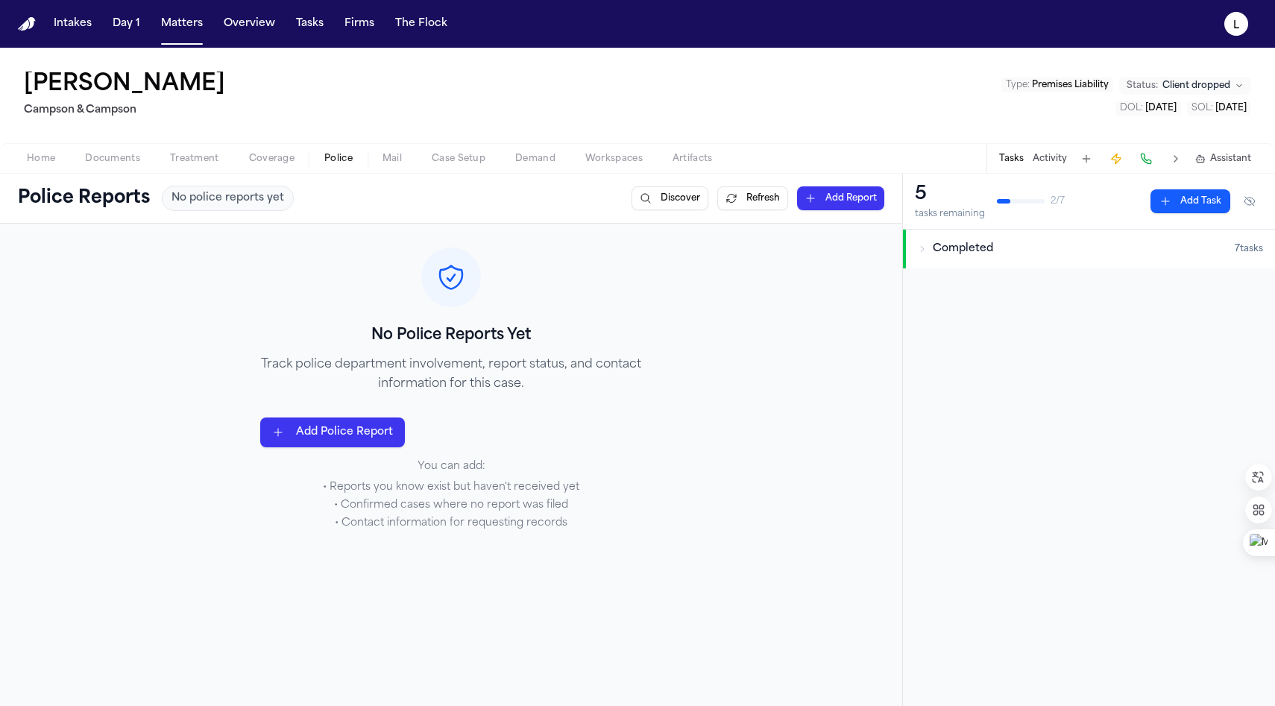
click at [353, 161] on button "Police" at bounding box center [338, 159] width 58 height 18
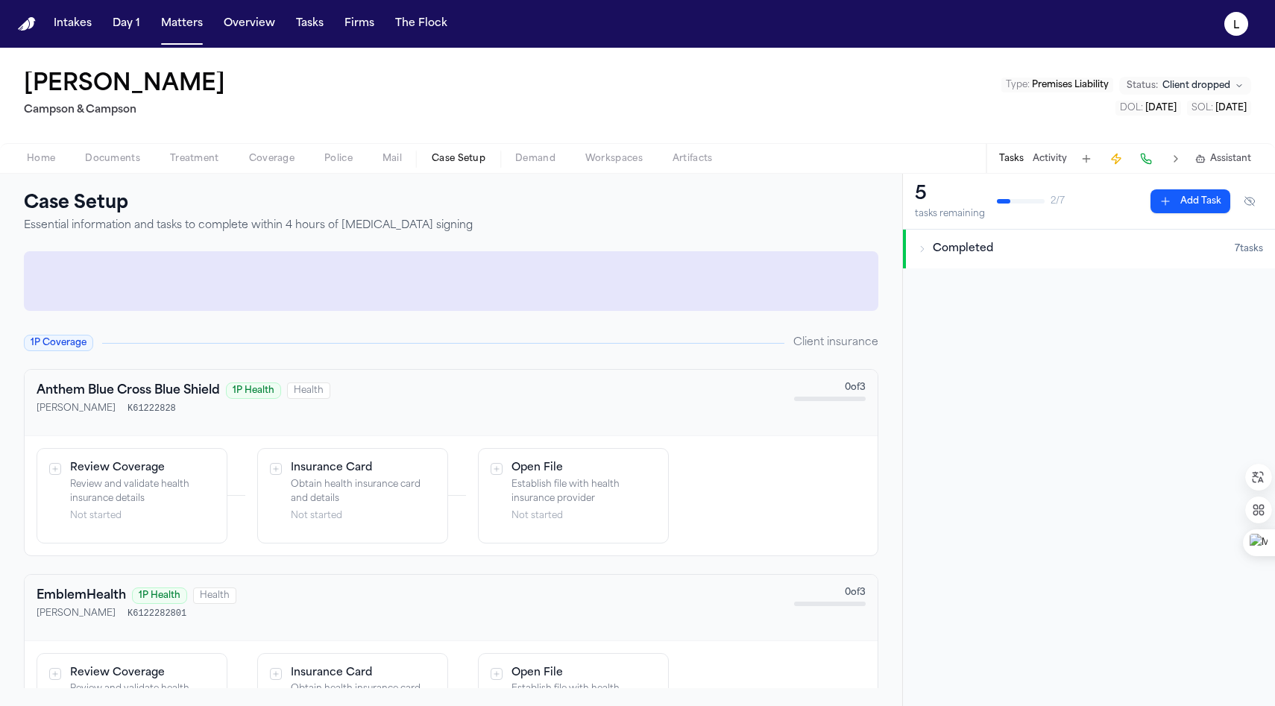
click at [452, 163] on span "Case Setup" at bounding box center [459, 159] width 54 height 12
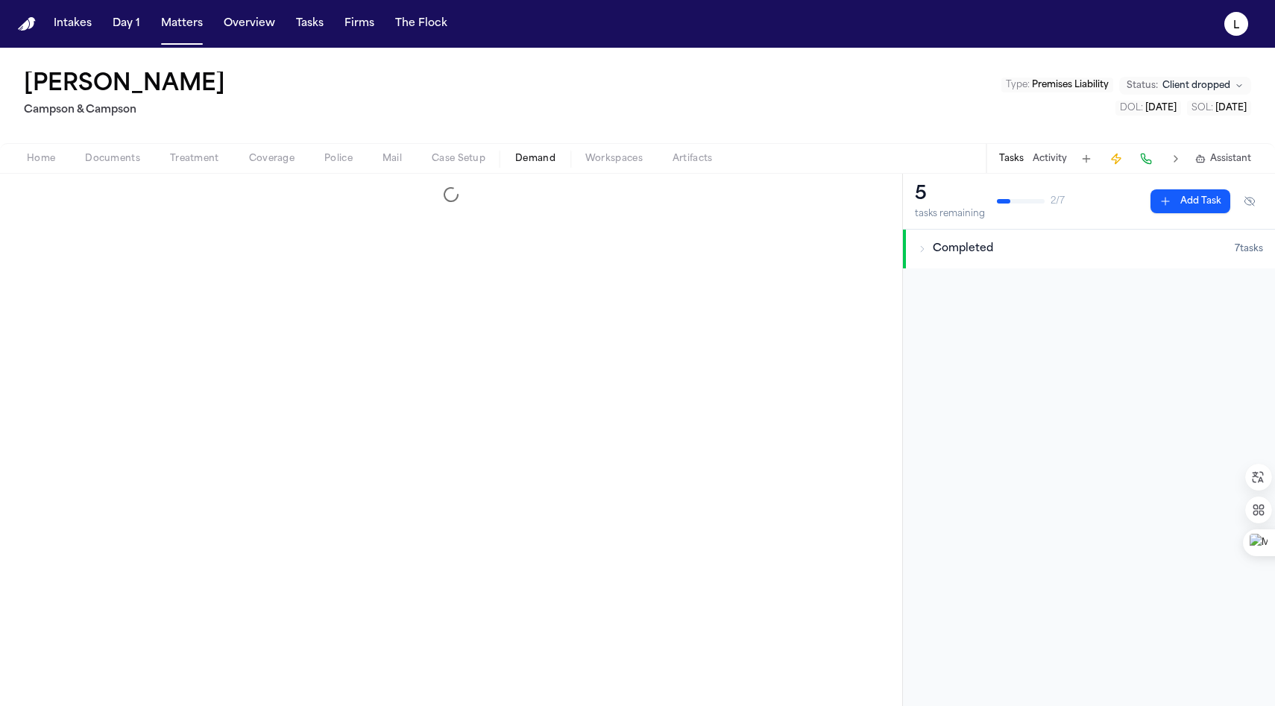
click at [521, 160] on span "Demand" at bounding box center [535, 159] width 40 height 12
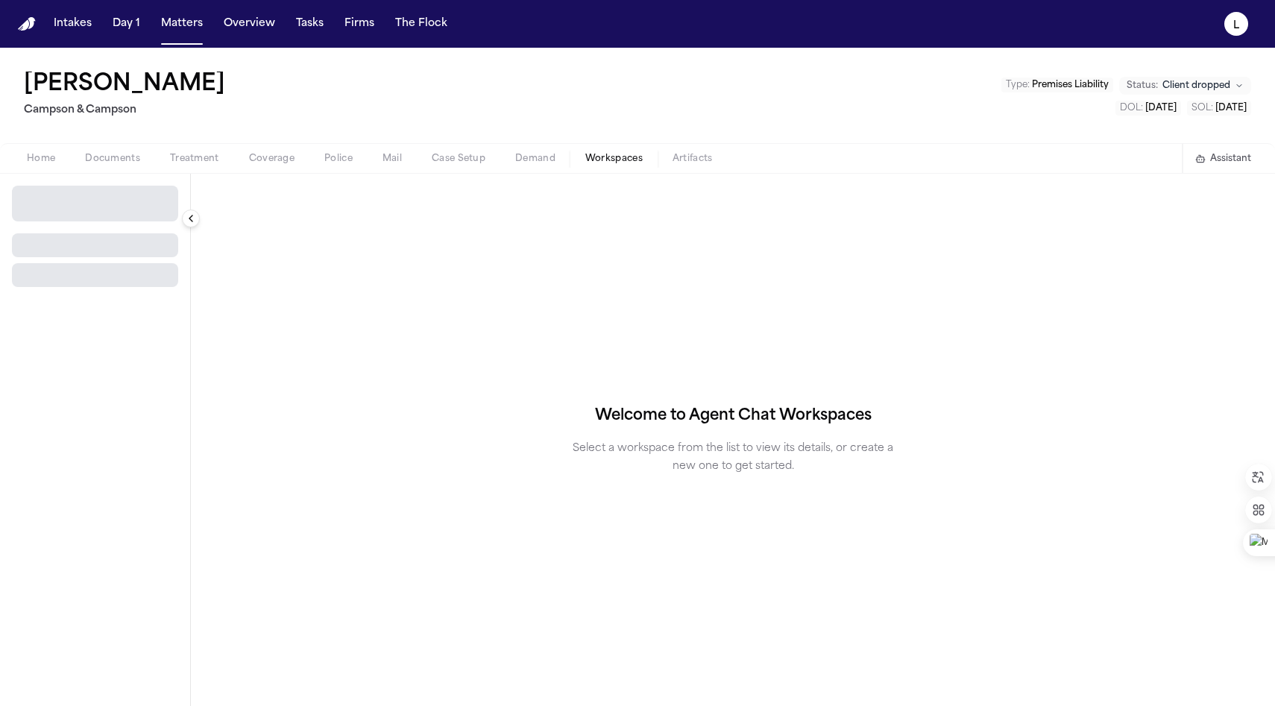
click at [591, 157] on span "Workspaces" at bounding box center [613, 159] width 57 height 12
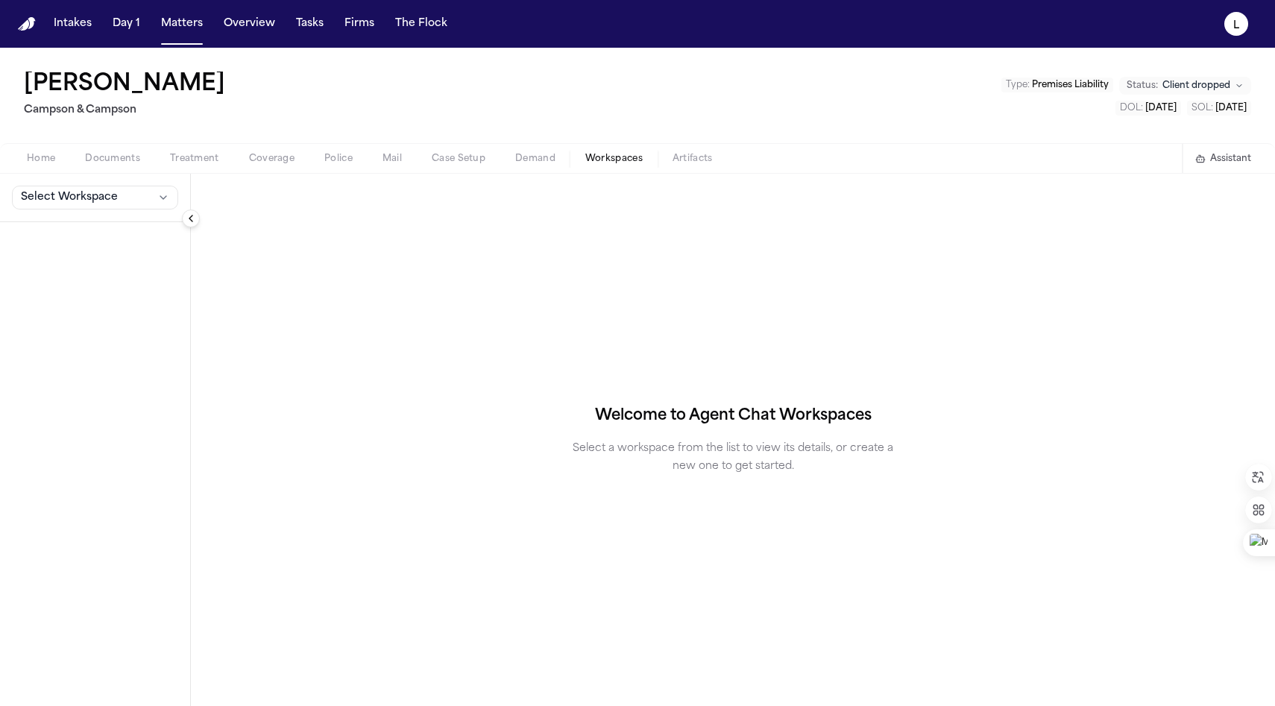
click at [689, 157] on span "Artifacts" at bounding box center [692, 159] width 40 height 12
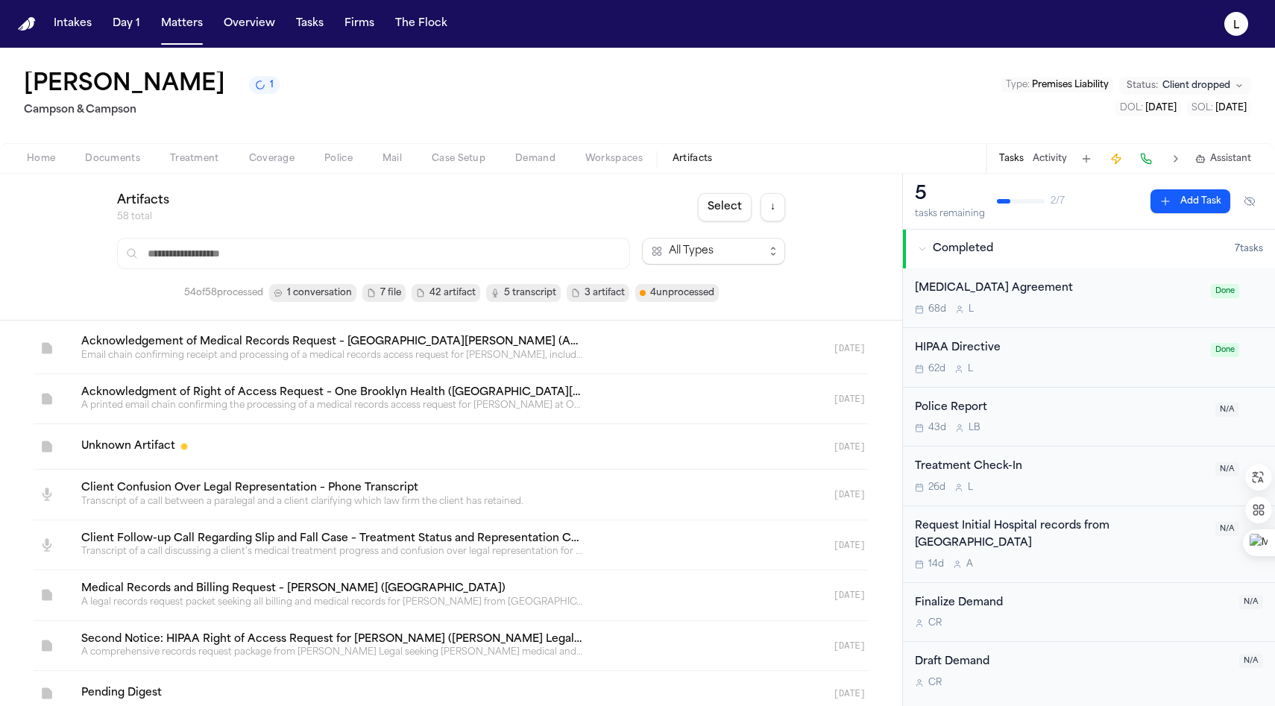
drag, startPoint x: 194, startPoint y: 92, endPoint x: 3, endPoint y: 93, distance: 190.8
click at [3, 93] on div "[PERSON_NAME] 1 [PERSON_NAME] & [PERSON_NAME] Type : Premises Liability Status:…" at bounding box center [637, 95] width 1275 height 95
copy h1 "[PERSON_NAME]"
